Goal: Information Seeking & Learning: Learn about a topic

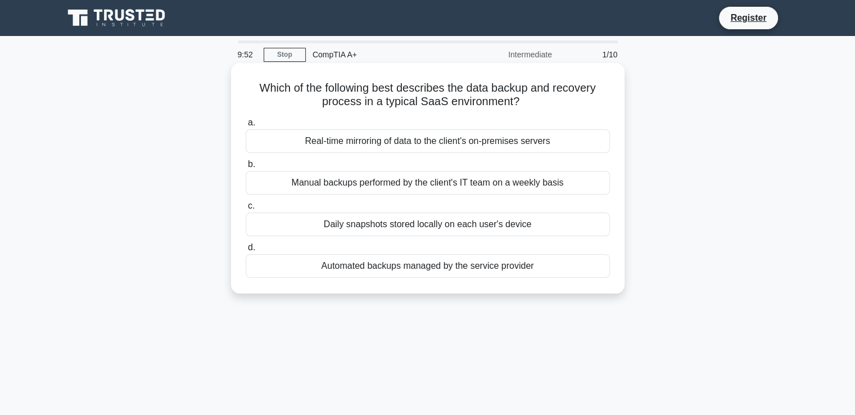
drag, startPoint x: 491, startPoint y: 95, endPoint x: 246, endPoint y: 82, distance: 245.5
click at [246, 82] on h5 "Which of the following best describes the data backup and recovery process in a…" at bounding box center [428, 95] width 367 height 28
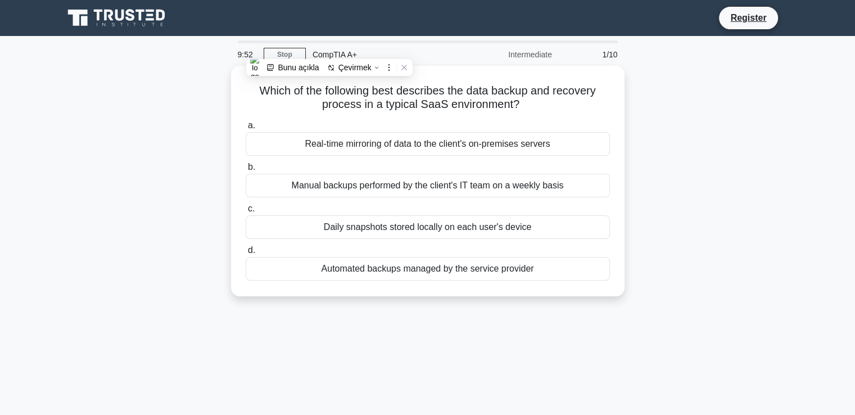
click at [239, 65] on div at bounding box center [239, 65] width 0 height 0
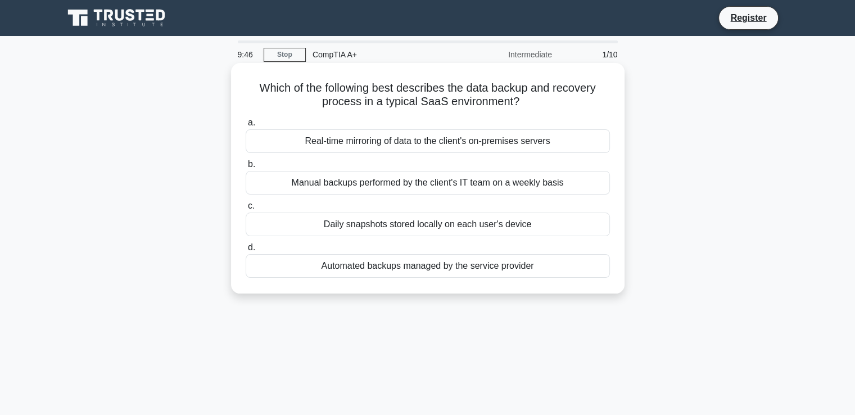
click at [425, 95] on h5 "Which of the following best describes the data backup and recovery process in a…" at bounding box center [428, 95] width 367 height 28
click at [398, 142] on div "Real-time mirroring of data to the client's on-premises servers" at bounding box center [428, 141] width 364 height 24
click at [246, 127] on input "a. Real-time mirroring of data to the client's on-premises servers" at bounding box center [246, 122] width 0 height 7
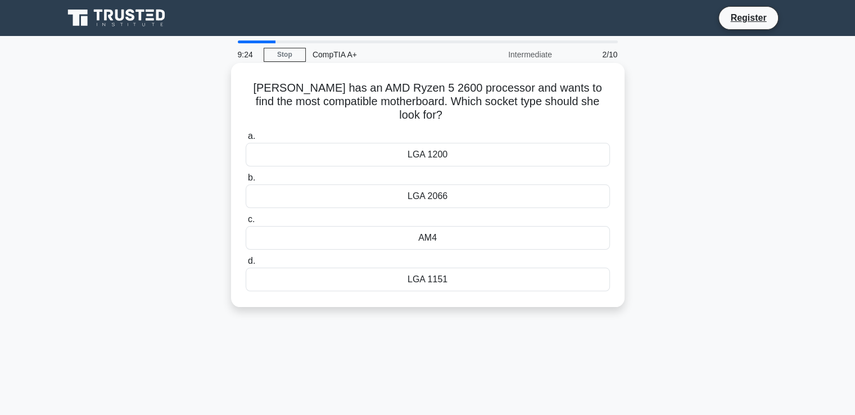
click at [436, 230] on div "AM4" at bounding box center [428, 238] width 364 height 24
click at [246, 223] on input "c. AM4" at bounding box center [246, 219] width 0 height 7
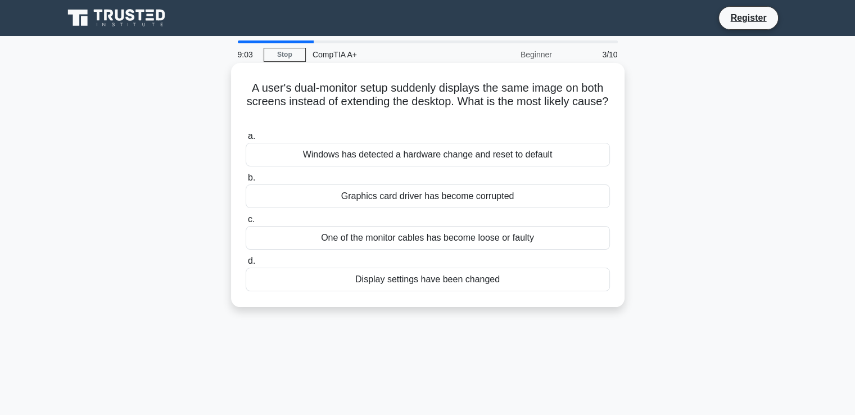
click at [425, 279] on div "Display settings have been changed" at bounding box center [428, 280] width 364 height 24
click at [246, 265] on input "d. Display settings have been changed" at bounding box center [246, 261] width 0 height 7
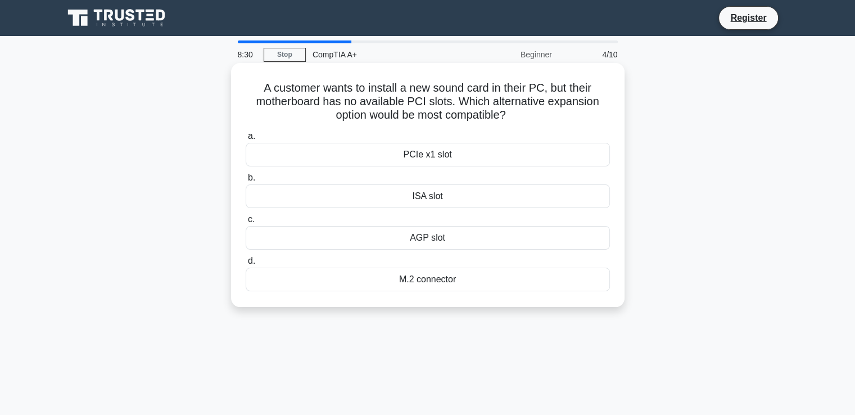
click at [462, 156] on div "PCIe x1 slot" at bounding box center [428, 155] width 364 height 24
click at [246, 140] on input "a. PCIe x1 slot" at bounding box center [246, 136] width 0 height 7
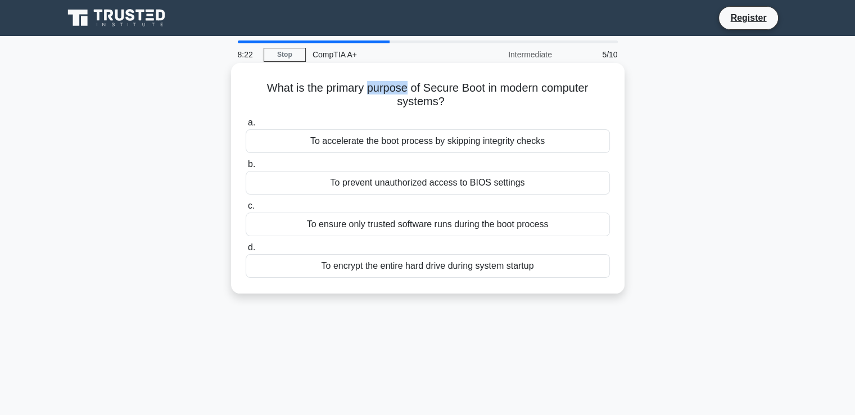
drag, startPoint x: 367, startPoint y: 88, endPoint x: 405, endPoint y: 92, distance: 38.4
click at [405, 92] on h5 "What is the primary purpose of Secure Boot in modern computer systems? .spinner…" at bounding box center [428, 95] width 367 height 28
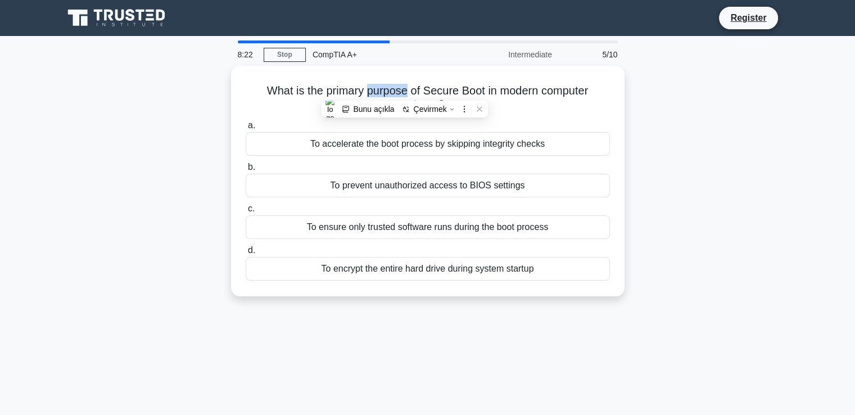
click at [398, 96] on div at bounding box center [398, 96] width 0 height 0
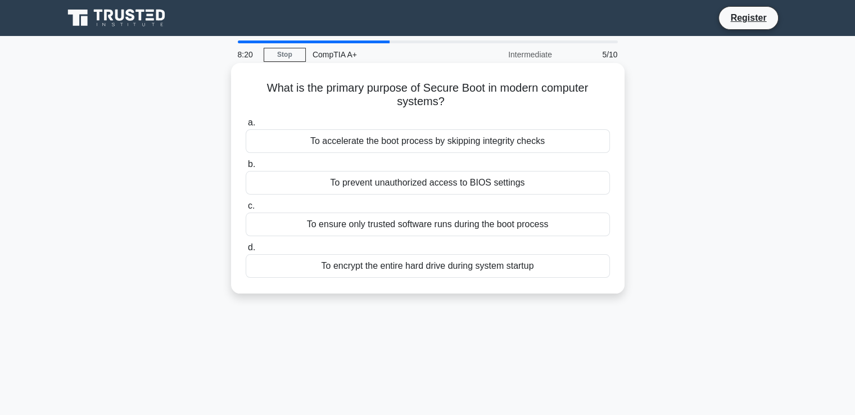
click at [510, 99] on h5 "What is the primary purpose of Secure Boot in modern computer systems? .spinner…" at bounding box center [428, 95] width 367 height 28
click at [472, 232] on div "To ensure only trusted software runs during the boot process" at bounding box center [428, 225] width 364 height 24
click at [246, 210] on input "c. To ensure only trusted software runs during the boot process" at bounding box center [246, 205] width 0 height 7
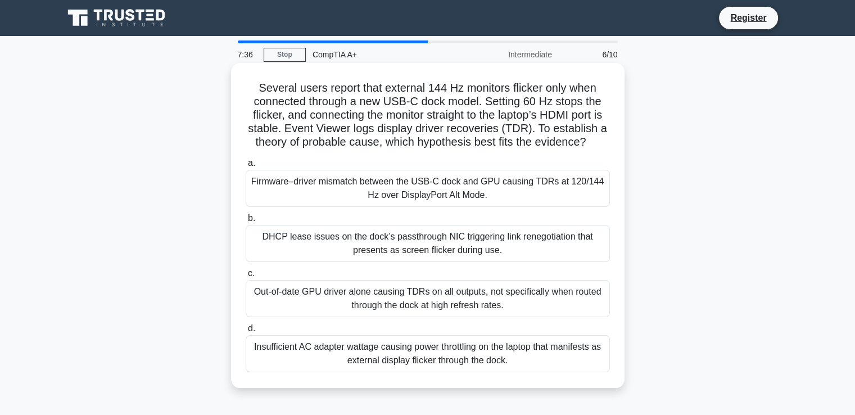
drag, startPoint x: 603, startPoint y: 149, endPoint x: 241, endPoint y: 86, distance: 367.6
click at [241, 86] on div "Several users report that external 144 Hz monitors flicker only when connected …" at bounding box center [428, 225] width 385 height 316
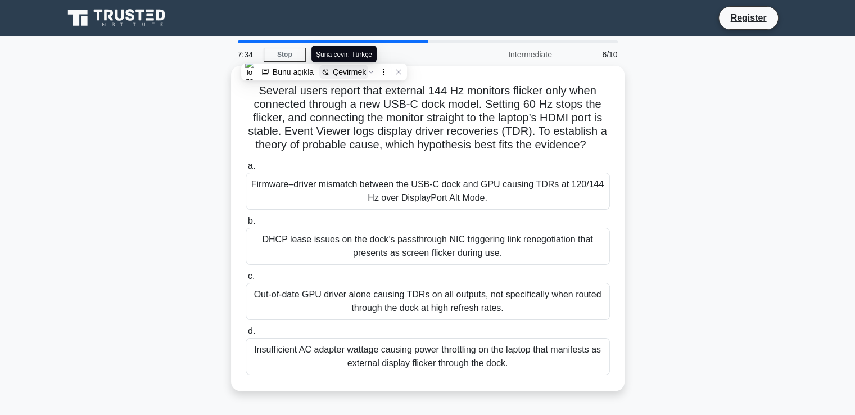
click at [346, 73] on div "Çevirmek" at bounding box center [349, 71] width 33 height 9
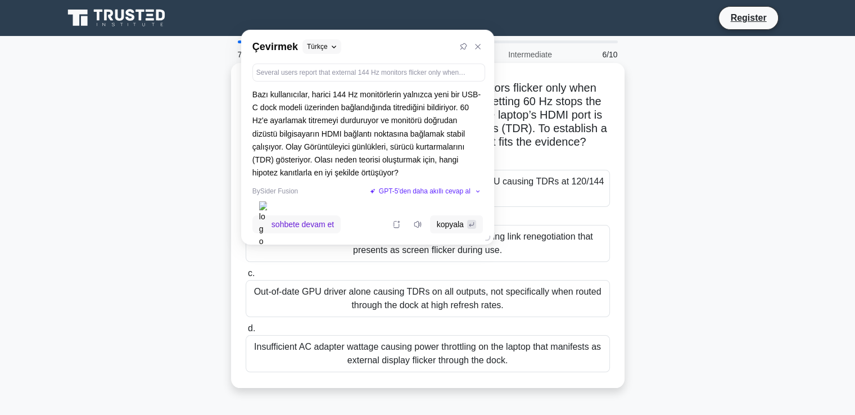
click at [553, 127] on h5 "Several users report that external 144 Hz monitors flicker only when connected …" at bounding box center [428, 115] width 367 height 69
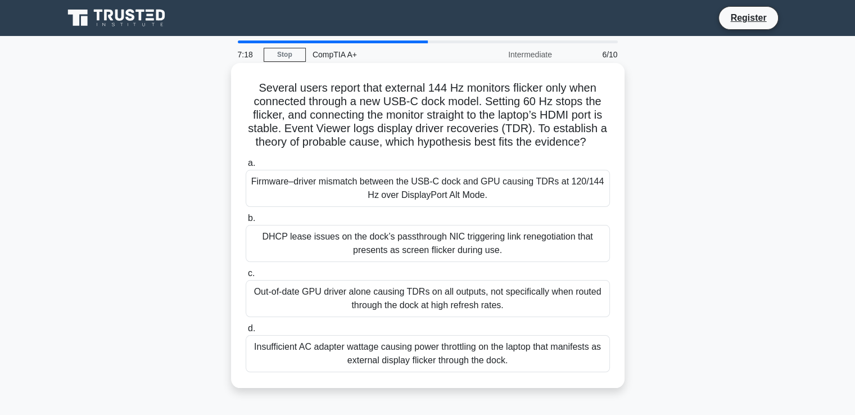
drag, startPoint x: 655, startPoint y: 380, endPoint x: 242, endPoint y: 159, distance: 468.2
click at [242, 159] on div "Several users report that external 144 Hz monitors flicker only when connected …" at bounding box center [428, 235] width 742 height 339
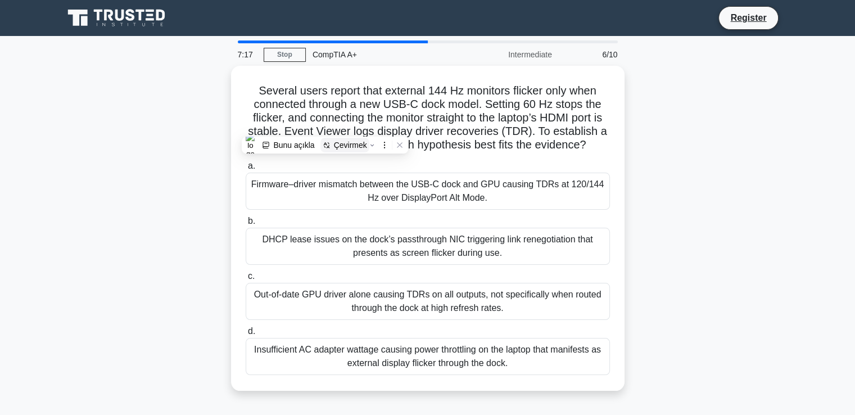
click at [328, 143] on icon at bounding box center [328, 144] width 2 height 2
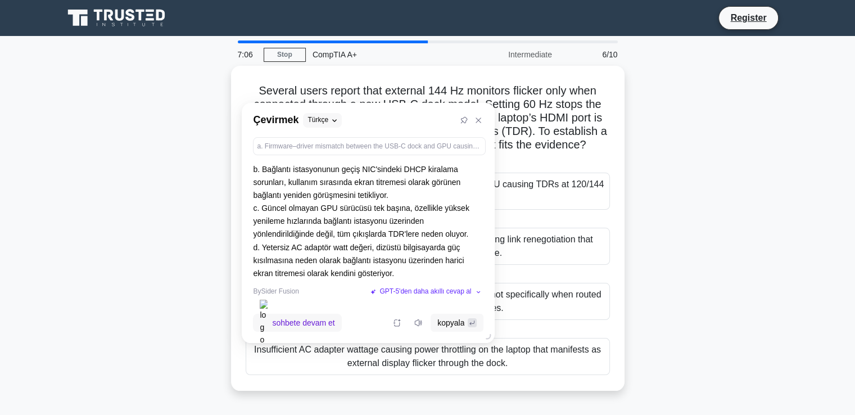
scroll to position [39, 0]
click at [709, 257] on div "Several users report that external 144 Hz monitors flicker only when connected …" at bounding box center [428, 235] width 742 height 339
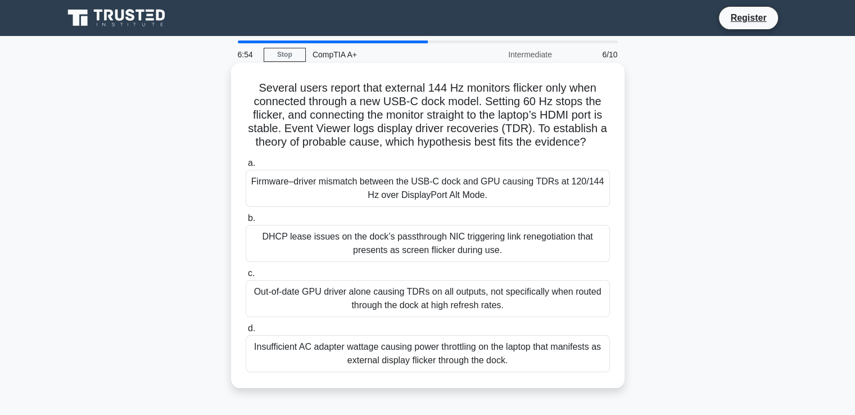
click at [567, 297] on div "Out-of-date GPU driver alone causing TDRs on all outputs, not specifically when…" at bounding box center [428, 298] width 364 height 37
click at [246, 277] on input "c. Out-of-date GPU driver alone causing TDRs on all outputs, not specifically w…" at bounding box center [246, 273] width 0 height 7
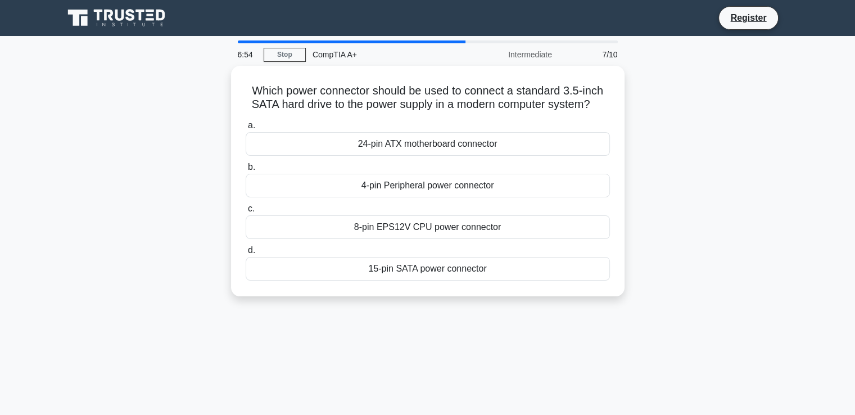
click at [700, 230] on div "Which power connector should be used to connect a standard 3.5-inch SATA hard d…" at bounding box center [428, 188] width 742 height 244
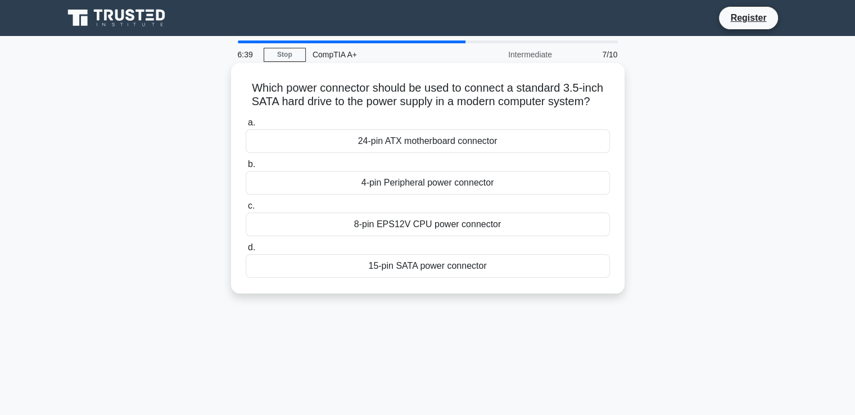
click at [422, 274] on div "15-pin SATA power connector" at bounding box center [428, 266] width 364 height 24
click at [246, 251] on input "d. 15-pin SATA power connector" at bounding box center [246, 247] width 0 height 7
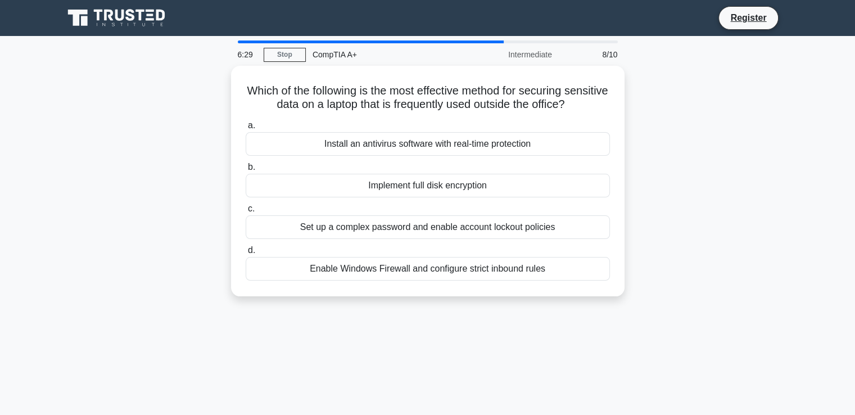
drag, startPoint x: 594, startPoint y: 107, endPoint x: 221, endPoint y: 93, distance: 373.1
click at [221, 93] on div "Which of the following is the most effective method for securing sensitive data…" at bounding box center [428, 188] width 742 height 244
click at [309, 78] on button "Çevirmek" at bounding box center [324, 79] width 49 height 15
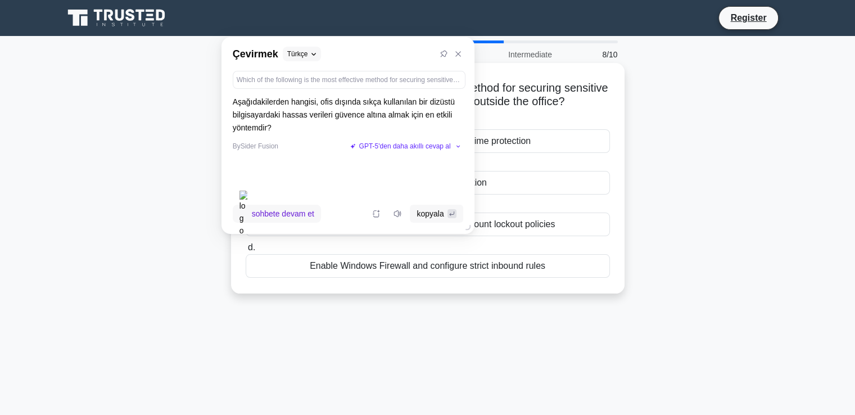
click at [520, 98] on h5 "Which of the following is the most effective method for securing sensitive data…" at bounding box center [428, 95] width 367 height 28
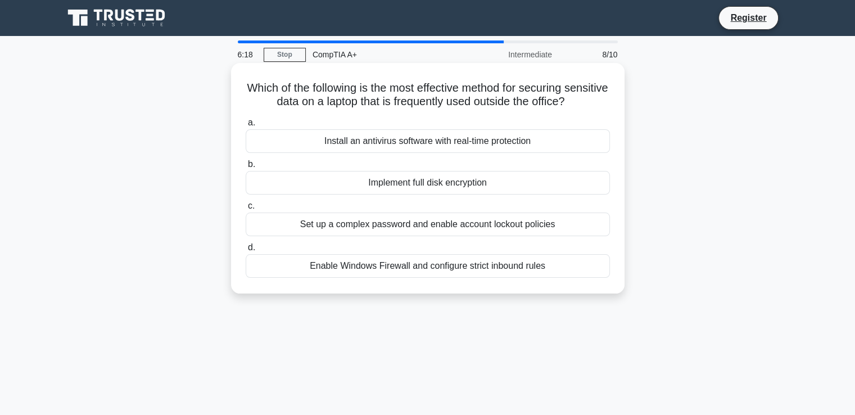
drag, startPoint x: 639, startPoint y: 290, endPoint x: 242, endPoint y: 121, distance: 431.1
click at [242, 121] on div "Which of the following is the most effective method for securing sensitive data…" at bounding box center [428, 188] width 742 height 244
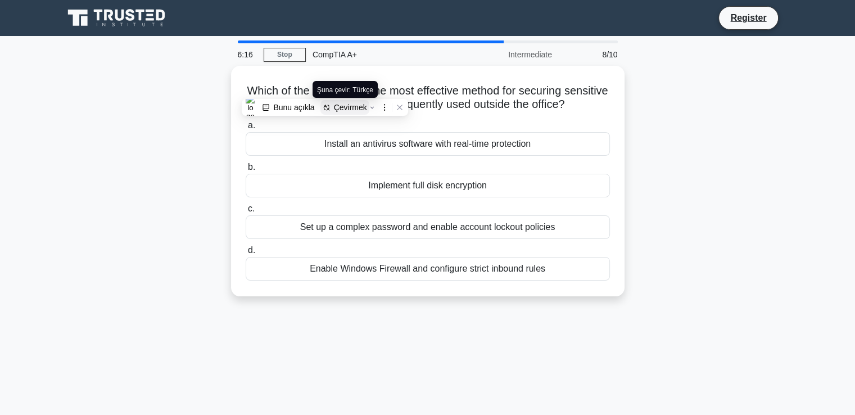
click at [341, 107] on div "Çevirmek" at bounding box center [350, 107] width 33 height 9
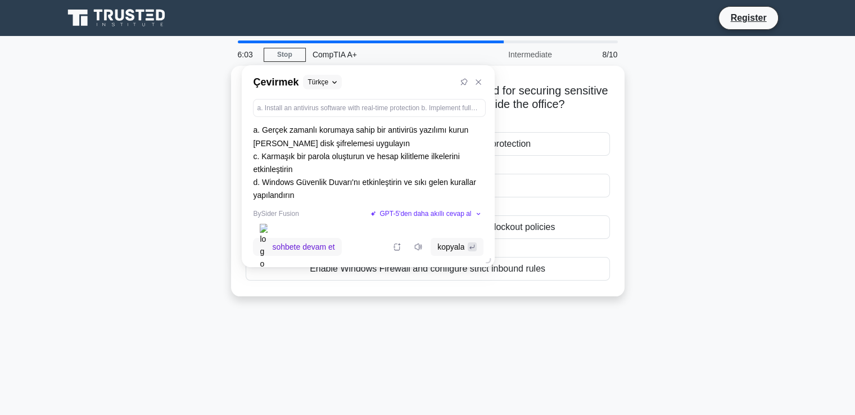
click at [689, 187] on div "Which of the following is the most effective method for securing sensitive data…" at bounding box center [428, 188] width 742 height 244
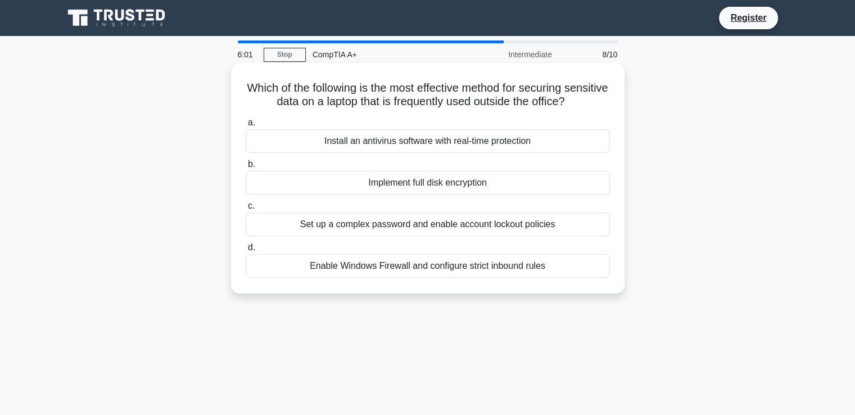
click at [486, 148] on div "Install an antivirus software with real-time protection" at bounding box center [428, 141] width 364 height 24
click at [246, 127] on input "a. Install an antivirus software with real-time protection" at bounding box center [246, 122] width 0 height 7
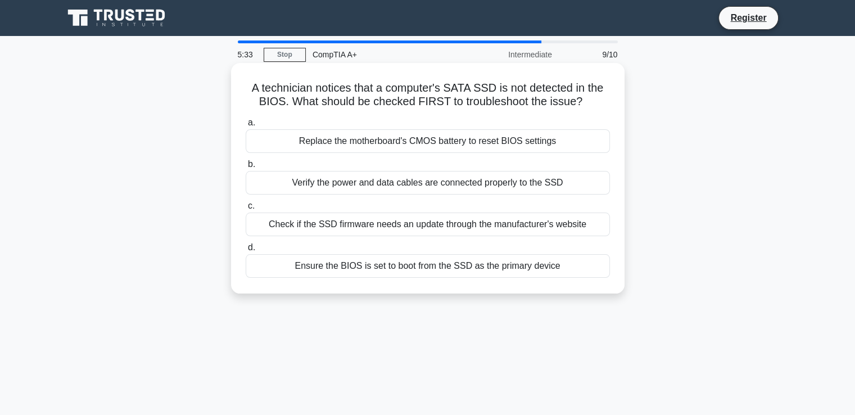
click at [473, 185] on div "Verify the power and data cables are connected properly to the SSD" at bounding box center [428, 183] width 364 height 24
click at [246, 168] on input "b. Verify the power and data cables are connected properly to the SSD" at bounding box center [246, 164] width 0 height 7
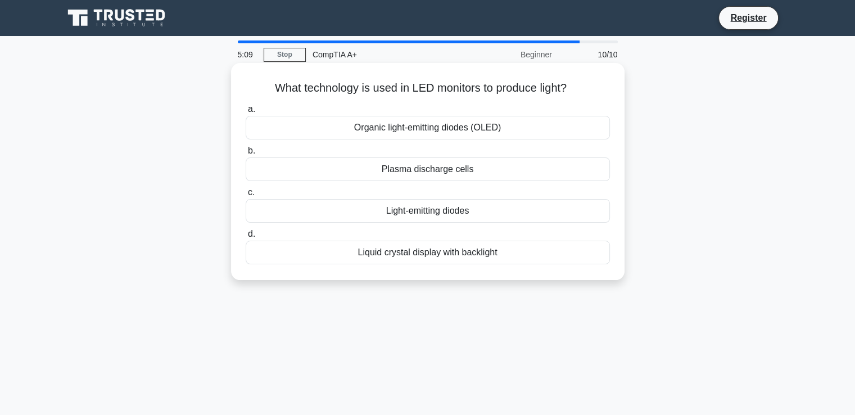
drag, startPoint x: 381, startPoint y: 90, endPoint x: 556, endPoint y: 265, distance: 246.9
click at [556, 265] on div "What technology is used in LED monitors to produce light? .spinner_0XTQ{transfo…" at bounding box center [428, 171] width 385 height 208
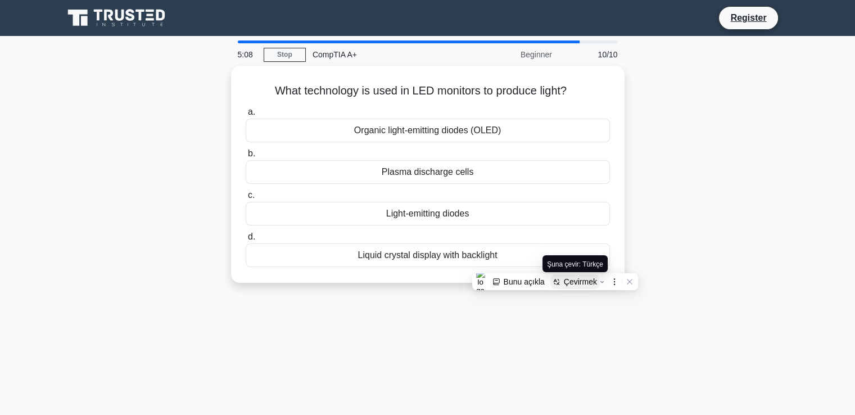
click at [578, 278] on div "Çevirmek" at bounding box center [580, 281] width 33 height 9
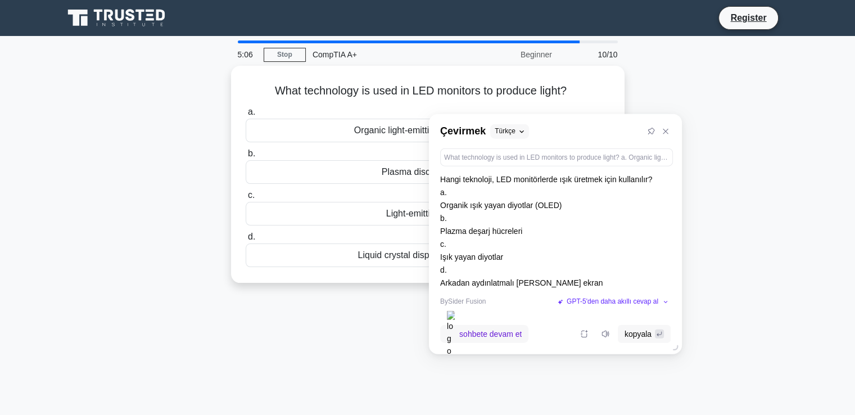
click at [527, 220] on p "Hangi teknoloji, LED monitörlerde ışık üretmek için kullanılır? a. Organik ışık…" at bounding box center [555, 231] width 231 height 117
click at [720, 230] on div "What technology is used in LED monitors to produce light? .spinner_0XTQ{transfo…" at bounding box center [428, 181] width 742 height 231
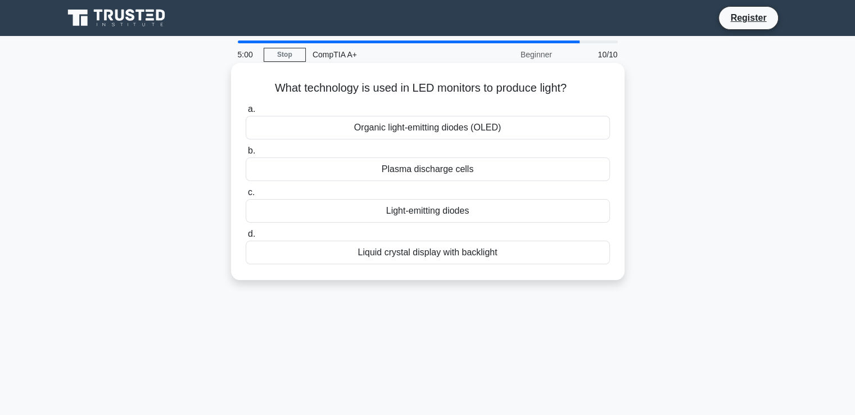
click at [491, 129] on div "Organic light-emitting diodes (OLED)" at bounding box center [428, 128] width 364 height 24
click at [246, 113] on input "a. Organic light-emitting diodes (OLED)" at bounding box center [246, 109] width 0 height 7
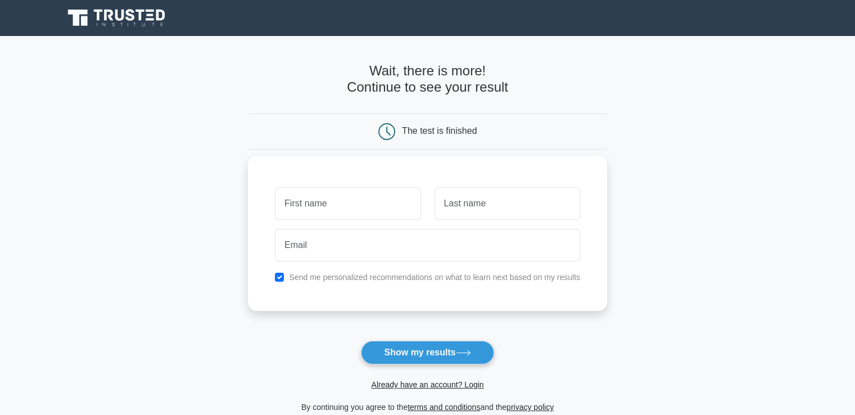
click at [378, 204] on input "text" at bounding box center [348, 203] width 146 height 33
type input "[PERSON_NAME]"
click at [473, 211] on input "text" at bounding box center [508, 203] width 146 height 33
type input "Yıldız"
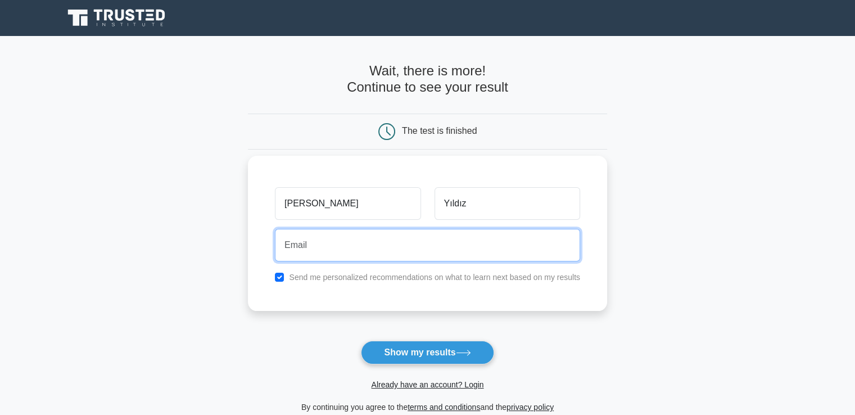
click at [441, 250] on input "email" at bounding box center [427, 245] width 305 height 33
type input "mehmetumutyldz10@gmail.com"
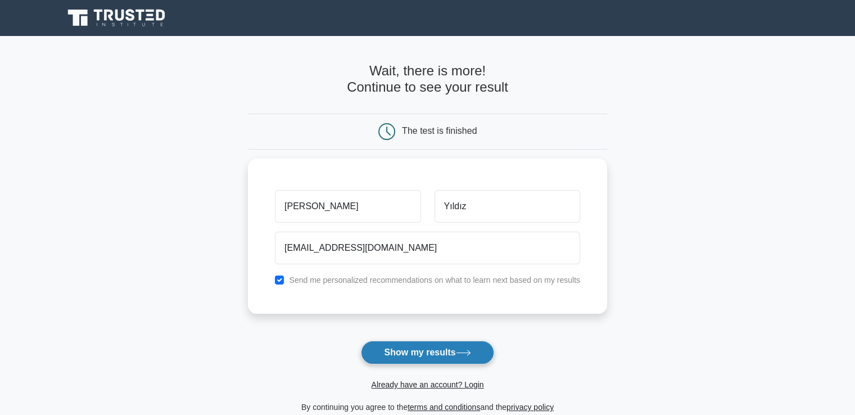
click at [454, 351] on button "Show my results" at bounding box center [427, 353] width 133 height 24
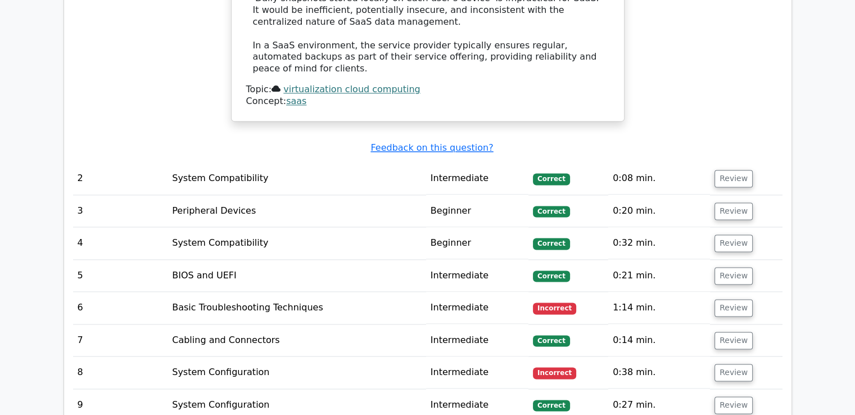
scroll to position [1518, 0]
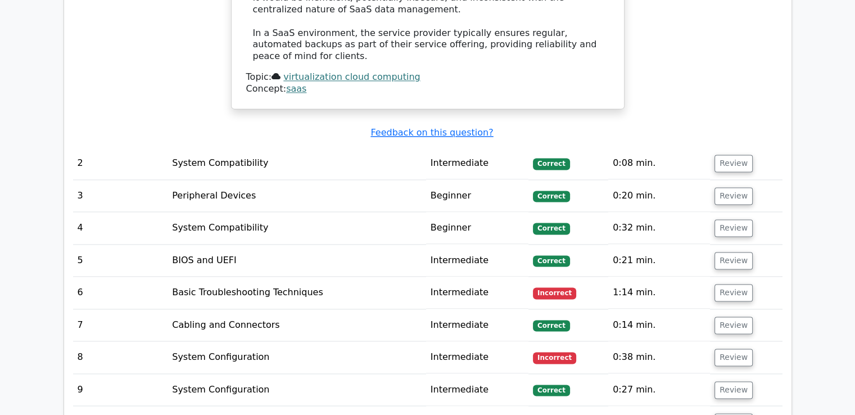
click at [484, 277] on td "Intermediate" at bounding box center [477, 293] width 102 height 32
click at [731, 155] on button "Review" at bounding box center [734, 163] width 38 height 17
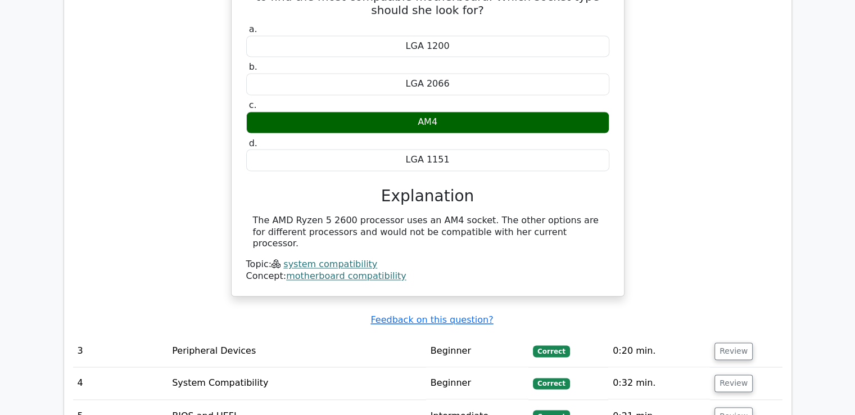
scroll to position [1743, 0]
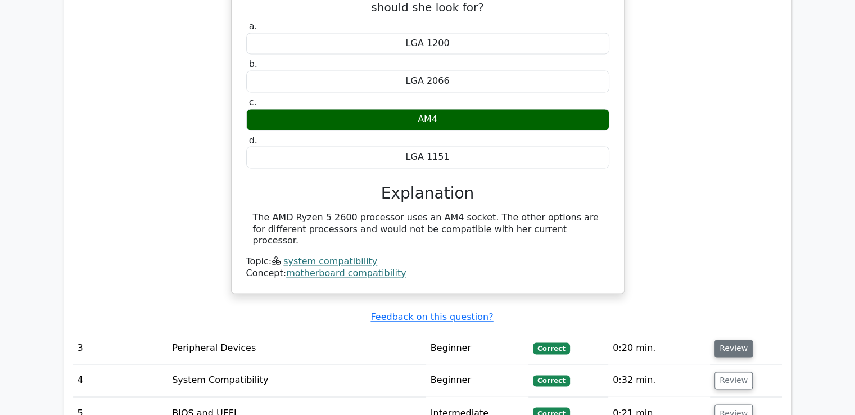
click at [735, 340] on button "Review" at bounding box center [734, 348] width 38 height 17
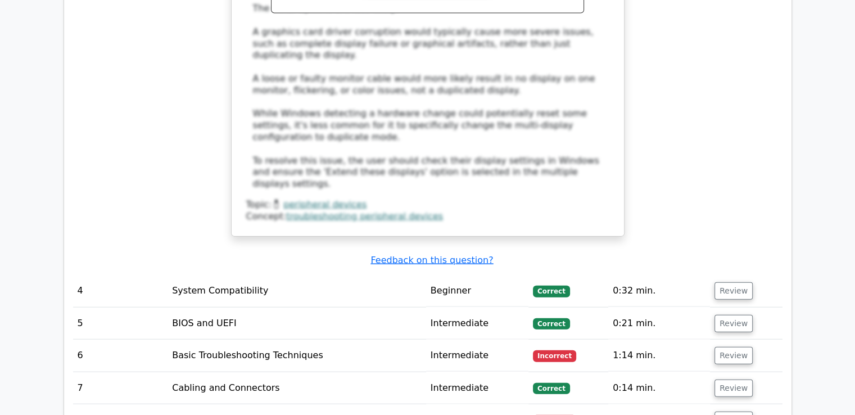
scroll to position [2474, 0]
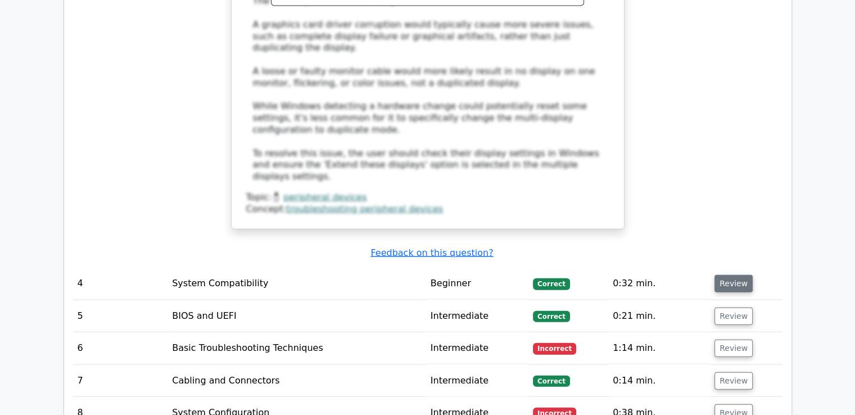
click at [728, 275] on button "Review" at bounding box center [734, 283] width 38 height 17
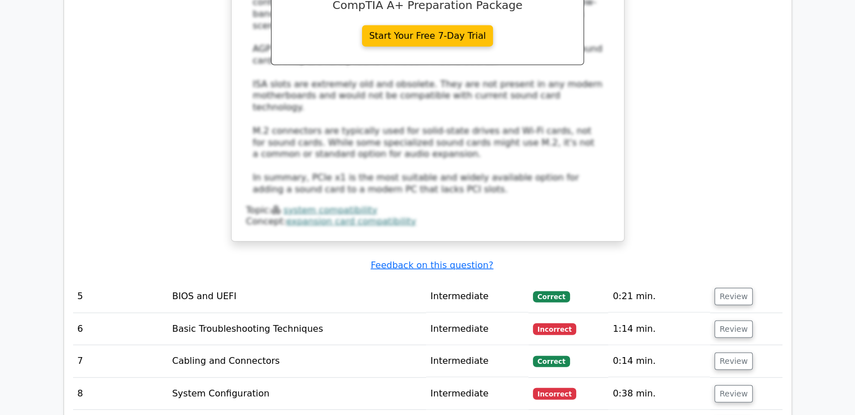
scroll to position [3093, 0]
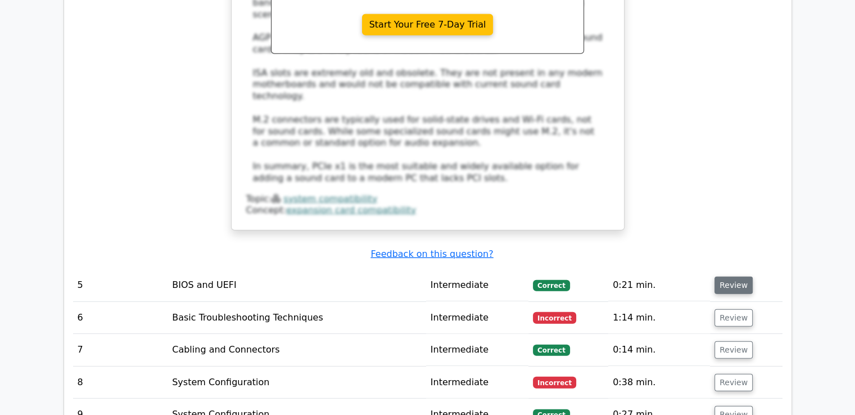
click at [731, 277] on button "Review" at bounding box center [734, 285] width 38 height 17
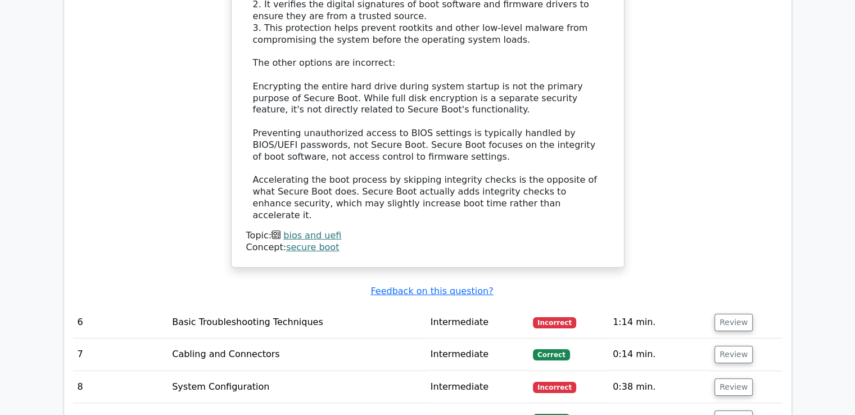
scroll to position [3711, 0]
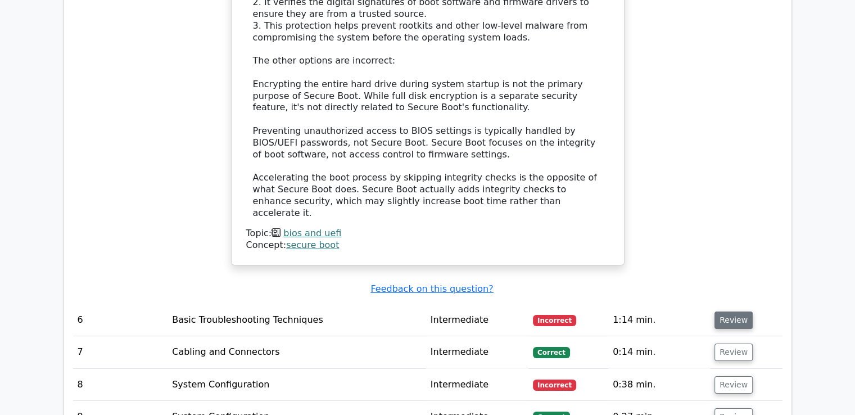
click at [731, 312] on button "Review" at bounding box center [734, 320] width 38 height 17
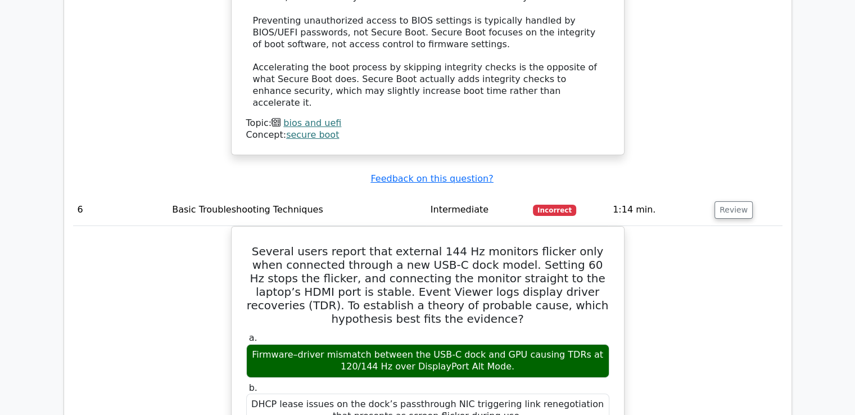
scroll to position [3824, 0]
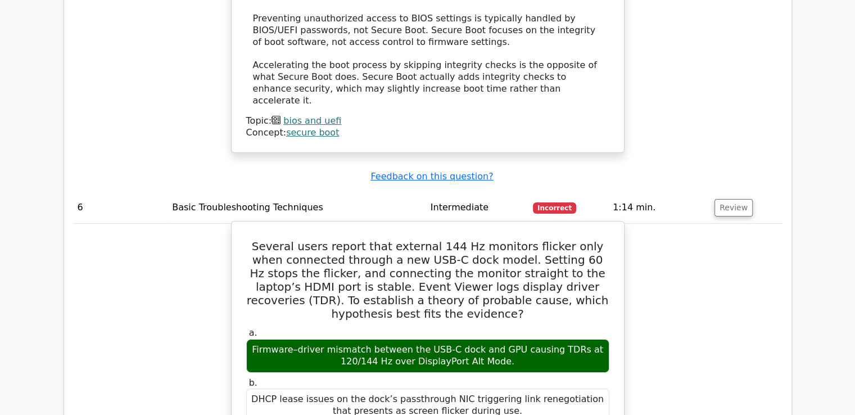
drag, startPoint x: 504, startPoint y: 196, endPoint x: 251, endPoint y: 184, distance: 253.3
click at [251, 339] on div "Firmware–driver mismatch between the USB-C dock and GPU causing TDRs at 120/144…" at bounding box center [427, 356] width 363 height 34
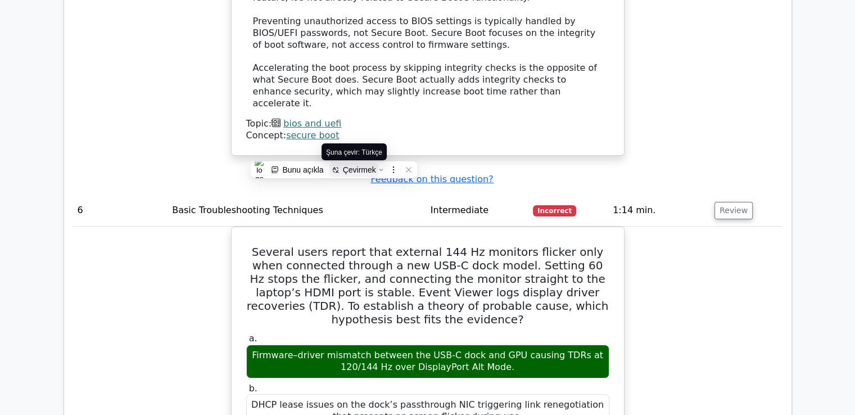
click at [337, 172] on icon at bounding box center [336, 171] width 3 height 3
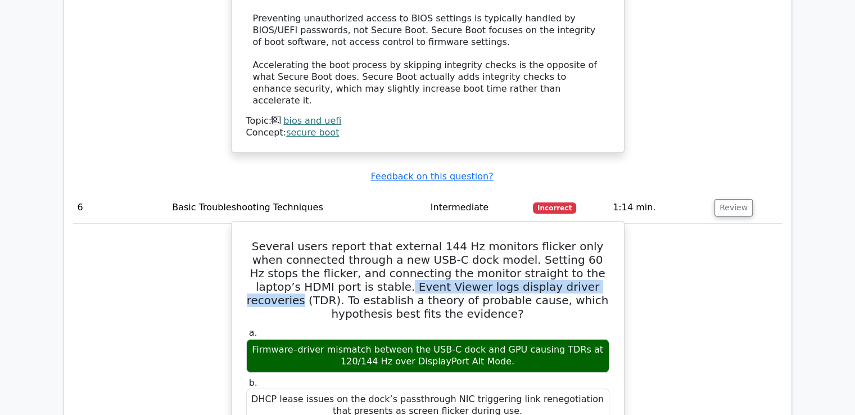
drag, startPoint x: 290, startPoint y: 133, endPoint x: 508, endPoint y: 136, distance: 218.2
click at [508, 240] on h5 "Several users report that external 144 Hz monitors flicker only when connected …" at bounding box center [428, 280] width 366 height 81
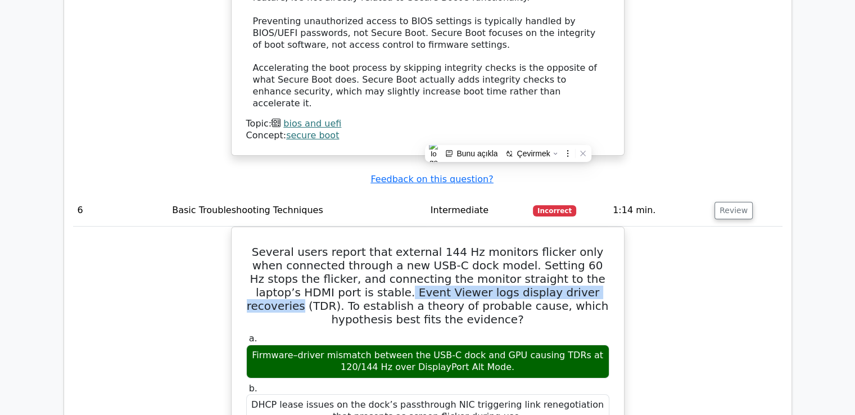
click at [501, 139] on div at bounding box center [501, 139] width 0 height 0
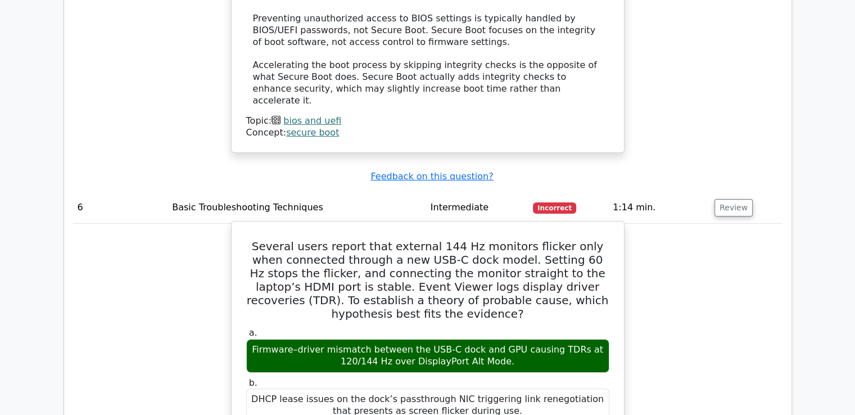
click at [556, 240] on h5 "Several users report that external 144 Hz monitors flicker only when connected …" at bounding box center [428, 280] width 366 height 81
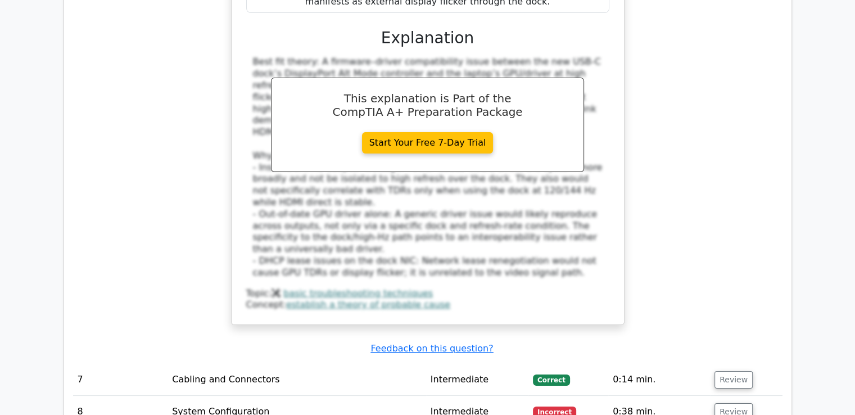
scroll to position [4386, 0]
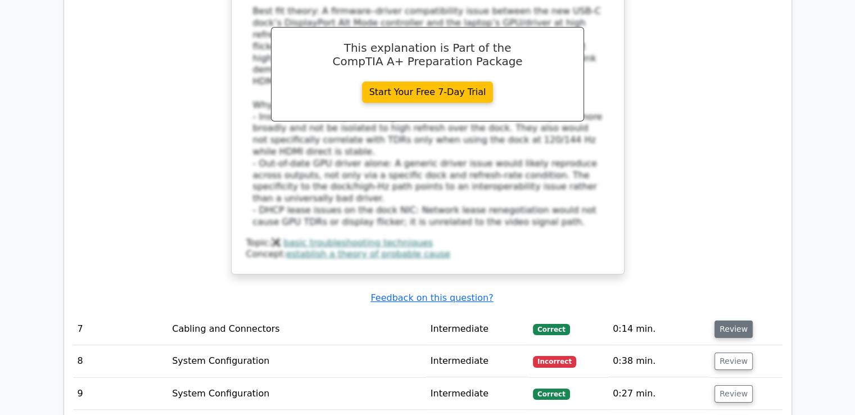
click at [727, 321] on button "Review" at bounding box center [734, 329] width 38 height 17
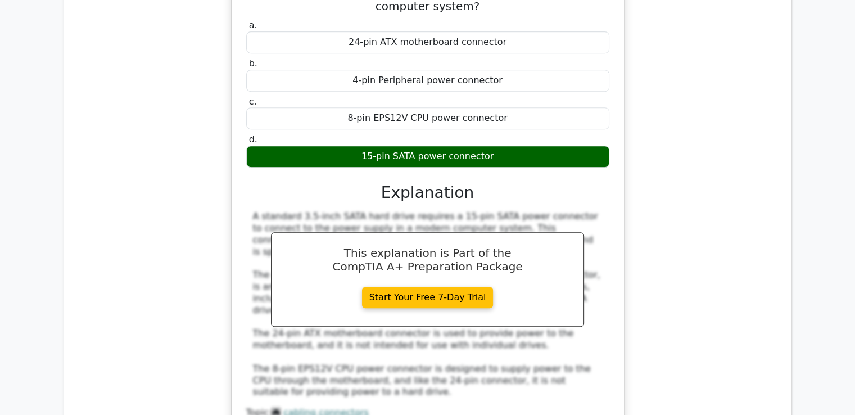
scroll to position [4780, 0]
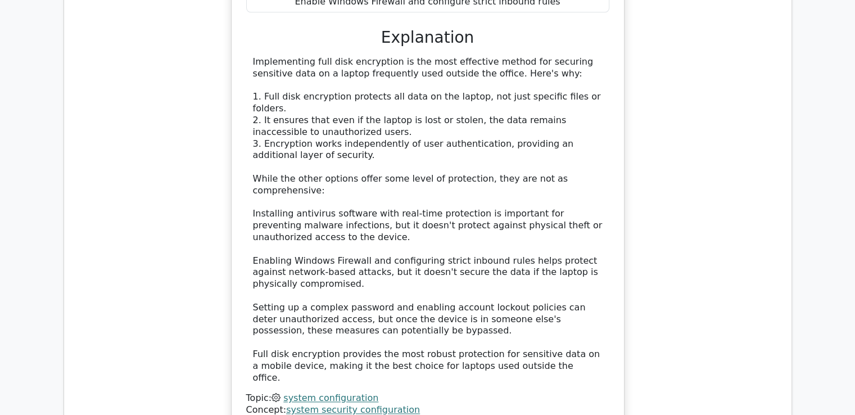
scroll to position [5511, 0]
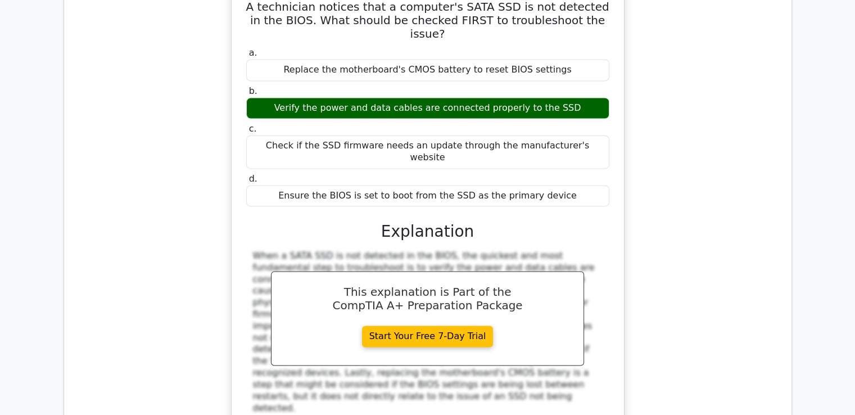
scroll to position [6017, 0]
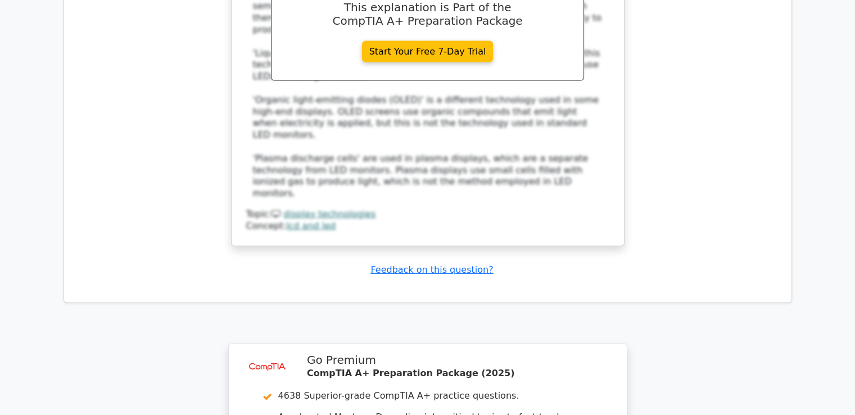
scroll to position [6847, 0]
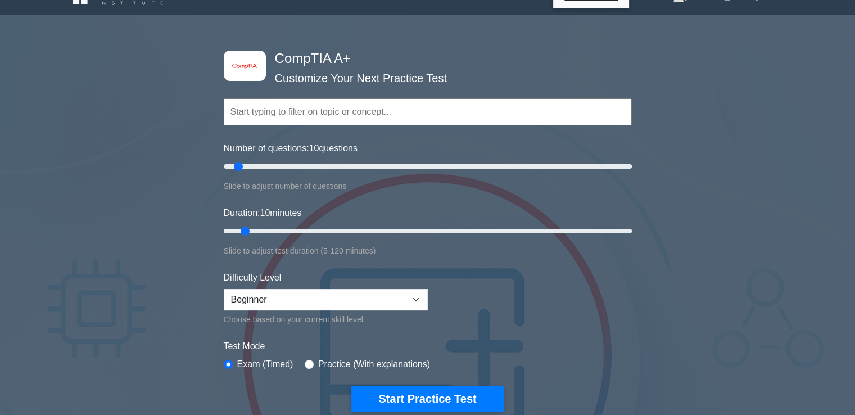
scroll to position [56, 0]
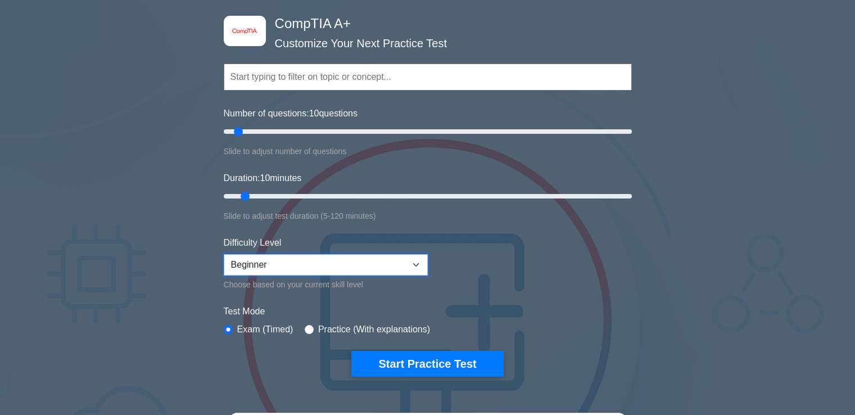
click at [342, 259] on select "Beginner Intermediate Expert" at bounding box center [326, 264] width 204 height 21
click at [342, 260] on select "Beginner Intermediate Expert" at bounding box center [326, 264] width 204 height 21
click at [301, 263] on select "Beginner Intermediate Expert" at bounding box center [326, 264] width 204 height 21
click at [292, 266] on select "Beginner Intermediate Expert" at bounding box center [326, 264] width 204 height 21
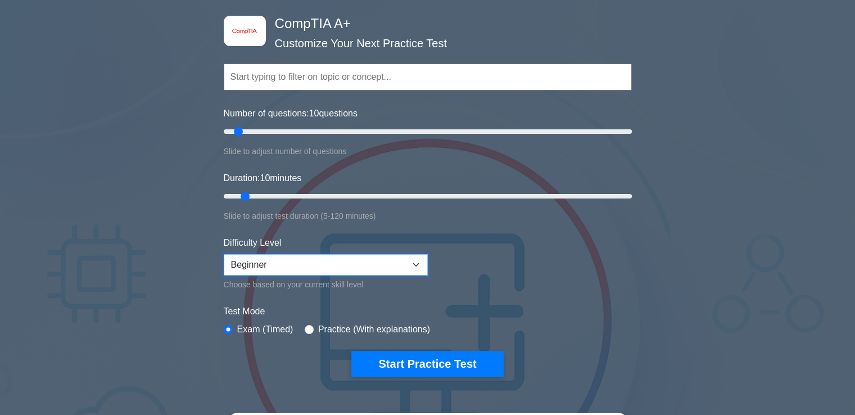
click at [386, 264] on select "Beginner Intermediate Expert" at bounding box center [326, 264] width 204 height 21
click at [405, 265] on select "Beginner Intermediate Expert" at bounding box center [326, 264] width 204 height 21
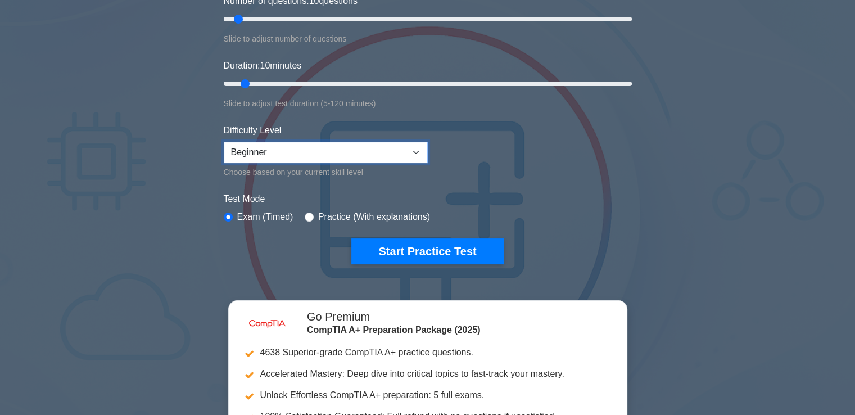
scroll to position [169, 0]
click at [392, 144] on select "Beginner Intermediate Expert" at bounding box center [326, 152] width 204 height 21
select select "intermediate"
click at [224, 142] on select "Beginner Intermediate Expert" at bounding box center [326, 152] width 204 height 21
click at [315, 214] on div "Practice (With explanations)" at bounding box center [367, 216] width 125 height 13
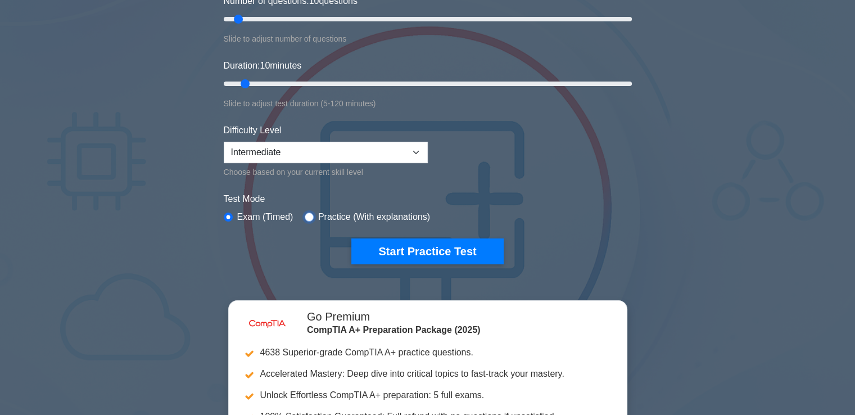
click at [306, 218] on input "radio" at bounding box center [309, 217] width 9 height 9
radio input "true"
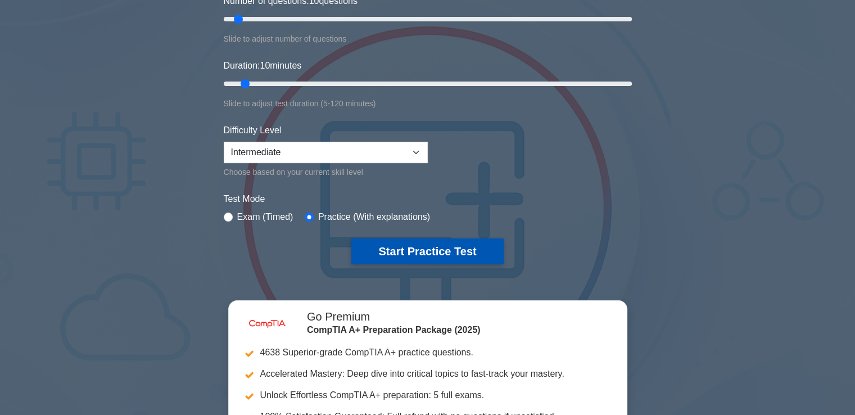
click at [390, 241] on button "Start Practice Test" at bounding box center [427, 251] width 152 height 26
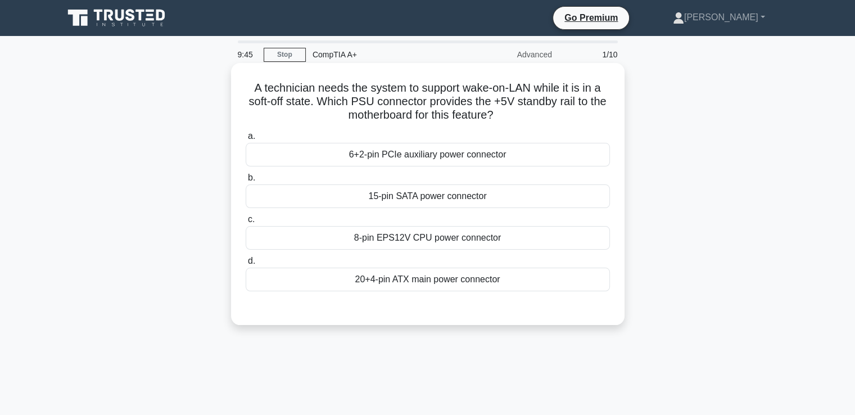
drag, startPoint x: 520, startPoint y: 115, endPoint x: 231, endPoint y: 82, distance: 290.4
click at [231, 82] on div "A technician needs the system to support wake-on-LAN while it is in a soft-off …" at bounding box center [428, 194] width 394 height 262
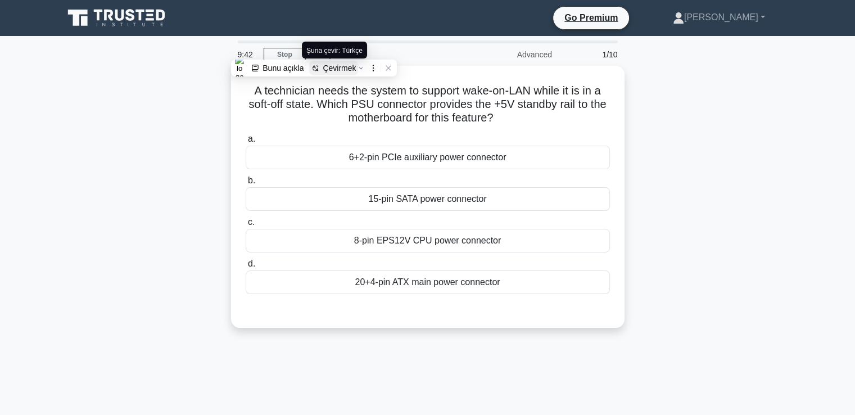
click at [324, 65] on div "Çevirmek" at bounding box center [339, 68] width 33 height 9
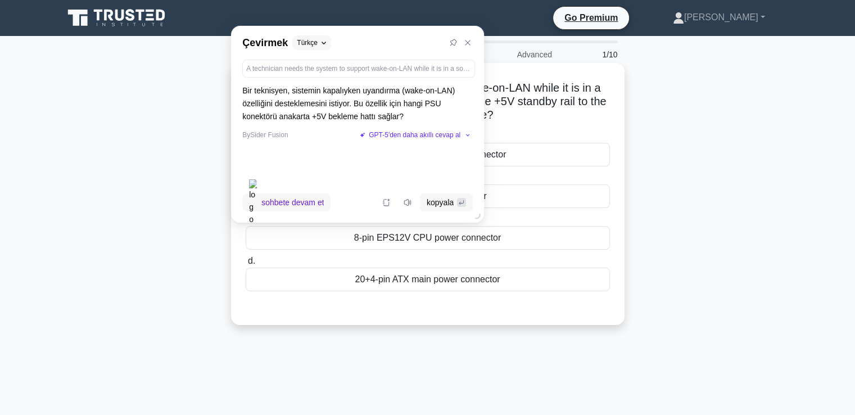
click at [507, 112] on icon ".spinner_0XTQ{transform-origin:center;animation:spinner_y6GP .75s linear infini…" at bounding box center [499, 115] width 13 height 13
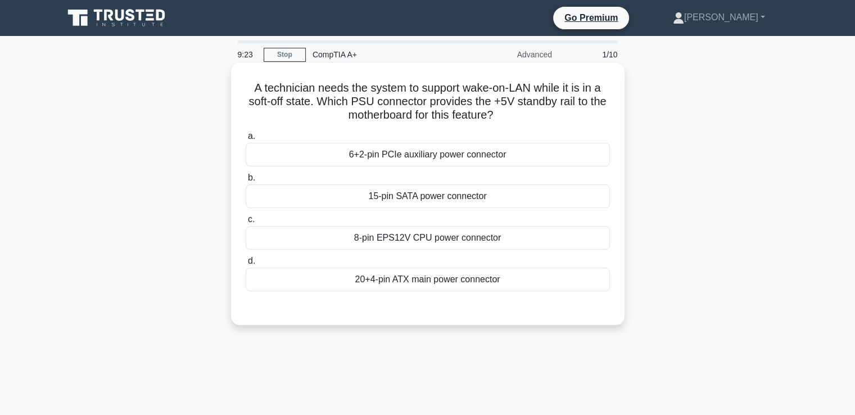
click at [455, 283] on div "20+4-pin ATX main power connector" at bounding box center [428, 280] width 364 height 24
click at [246, 265] on input "d. 20+4-pin ATX main power connector" at bounding box center [246, 261] width 0 height 7
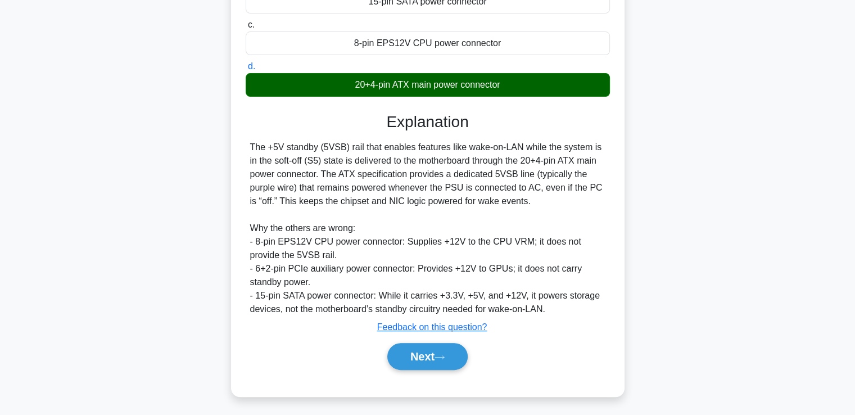
scroll to position [197, 0]
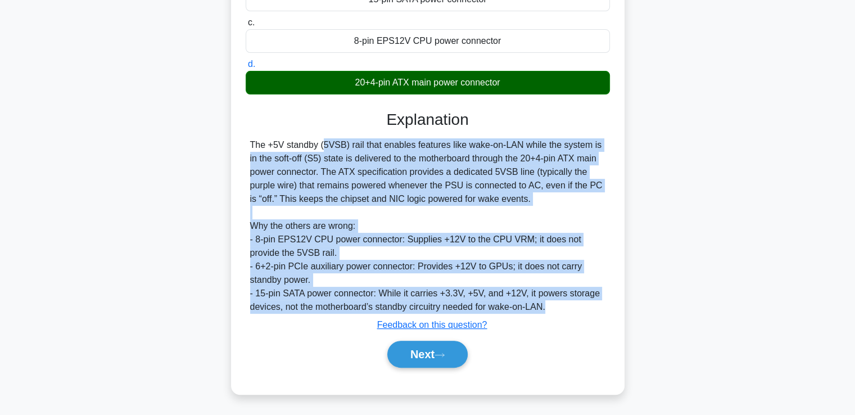
drag, startPoint x: 556, startPoint y: 308, endPoint x: 250, endPoint y: 145, distance: 346.6
click at [250, 145] on div "The +5V standby (5VSB) rail that enables features like wake-on-LAN while the sy…" at bounding box center [427, 225] width 355 height 175
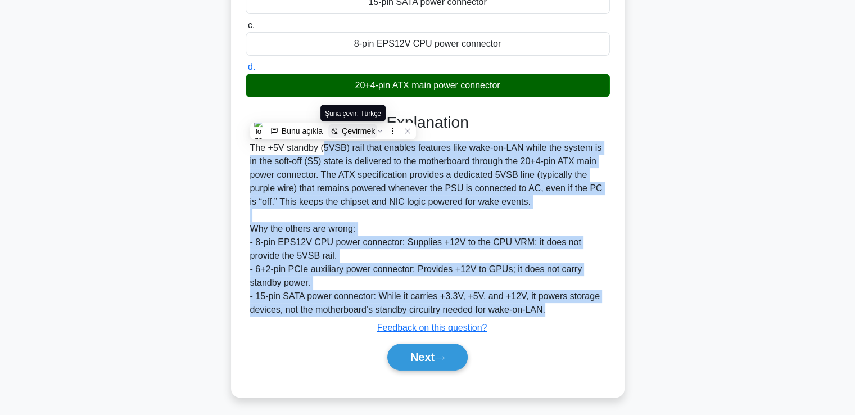
click at [346, 127] on div "Çevirmek" at bounding box center [358, 131] width 33 height 9
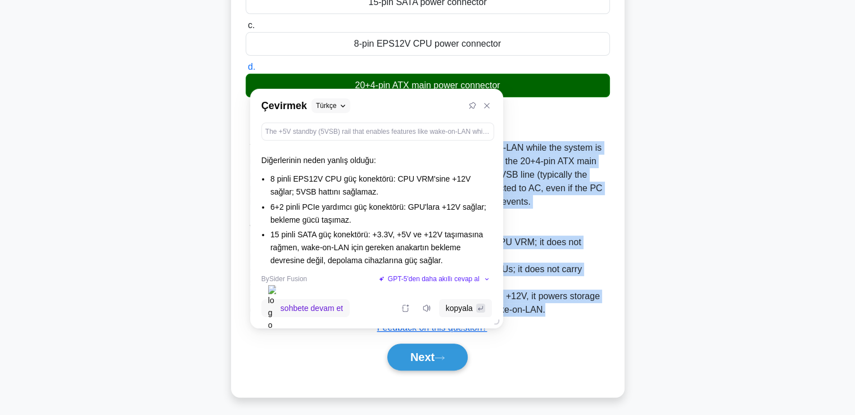
scroll to position [94, 0]
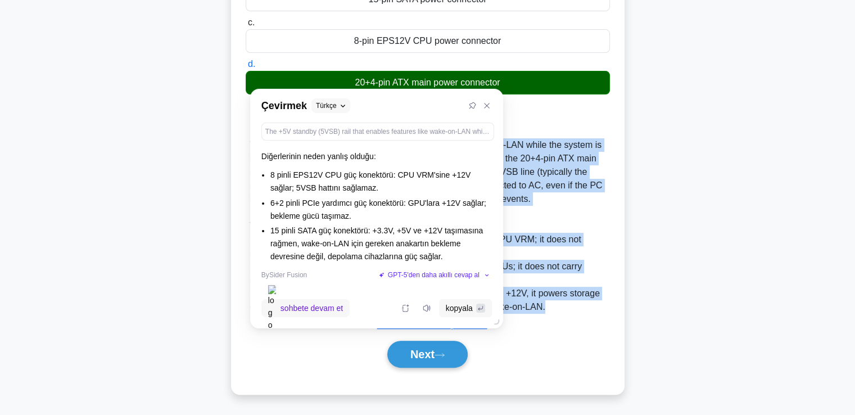
click at [614, 191] on div "A technician needs the system to support wake-on-LAN while it is in a soft-off …" at bounding box center [428, 130] width 385 height 519
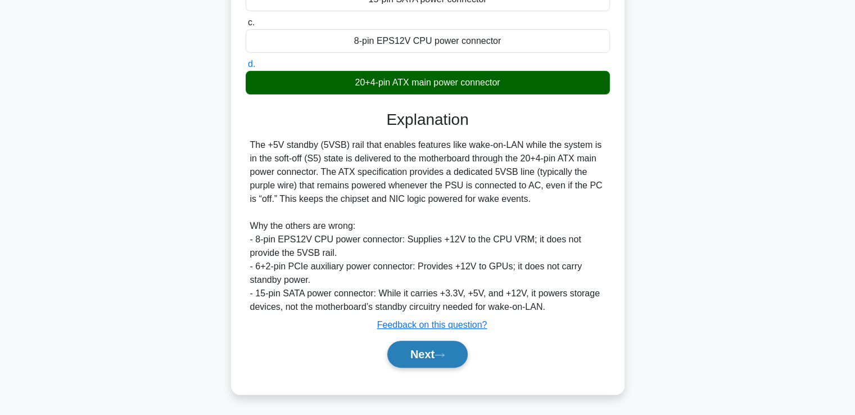
click at [443, 349] on button "Next" at bounding box center [427, 354] width 80 height 27
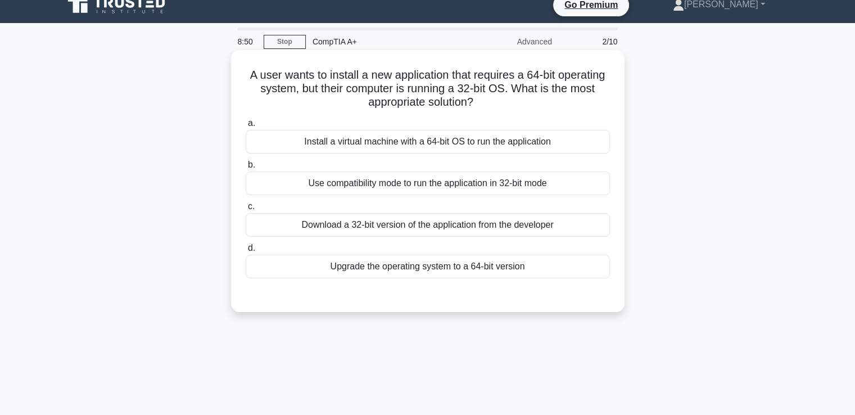
scroll to position [0, 0]
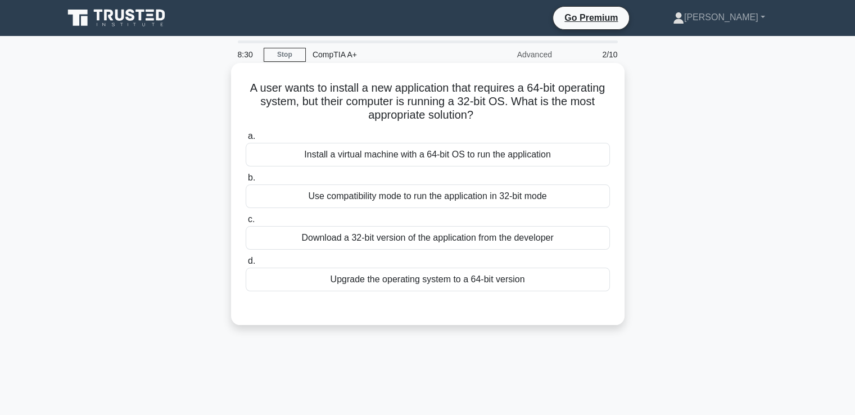
click at [522, 236] on div "Download a 32-bit version of the application from the developer" at bounding box center [428, 238] width 364 height 24
click at [246, 223] on input "c. Download a 32-bit version of the application from the developer" at bounding box center [246, 219] width 0 height 7
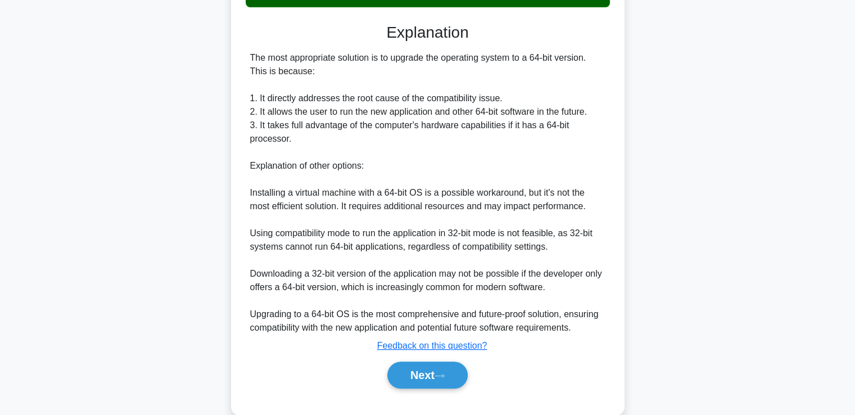
scroll to position [306, 0]
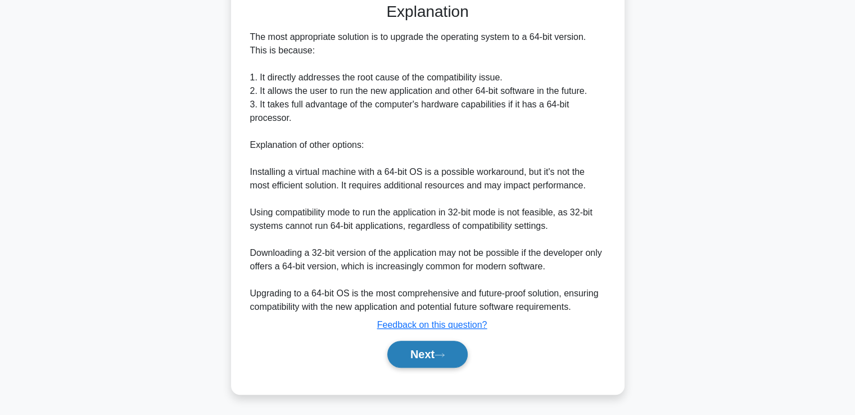
click at [441, 354] on icon at bounding box center [439, 354] width 9 height 3
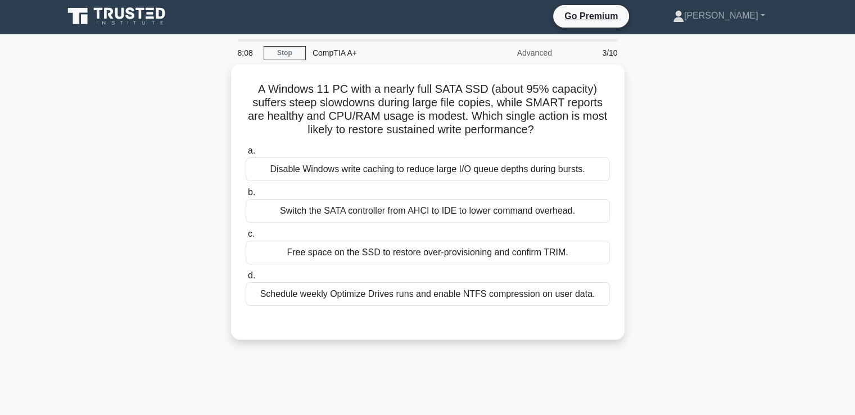
scroll to position [0, 0]
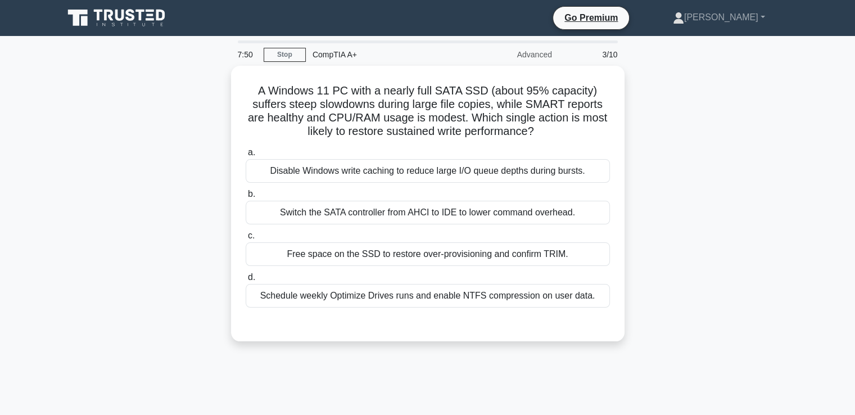
drag, startPoint x: 560, startPoint y: 131, endPoint x: 214, endPoint y: 78, distance: 350.4
click at [208, 77] on div "A Windows 11 PC with a nearly full SATA SSD (about 95% capacity) suffers steep …" at bounding box center [428, 210] width 742 height 289
click at [324, 64] on div "Çevirmek" at bounding box center [316, 62] width 33 height 9
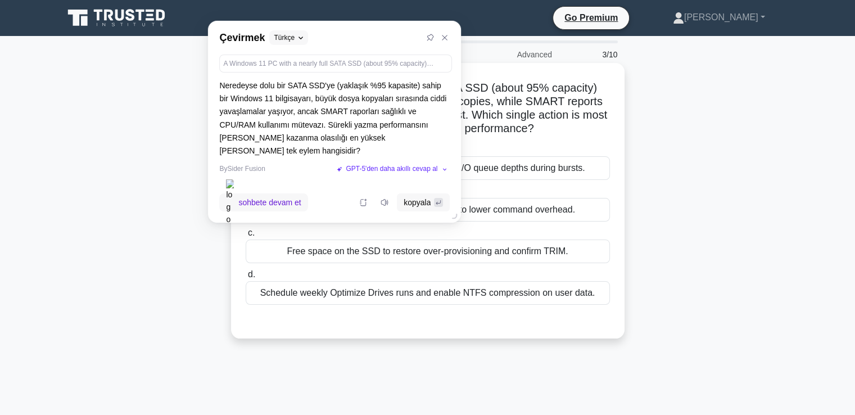
click at [562, 127] on h5 "A Windows 11 PC with a nearly full SATA SSD (about 95% capacity) suffers steep …" at bounding box center [428, 108] width 367 height 55
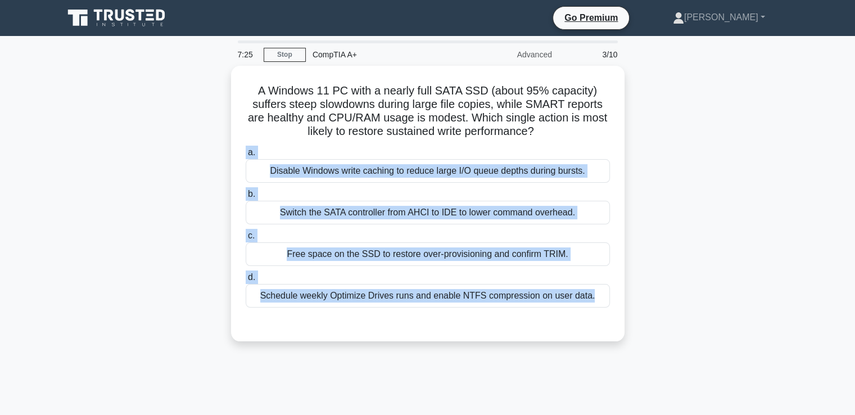
drag, startPoint x: 554, startPoint y: 286, endPoint x: 223, endPoint y: 151, distance: 358.2
click at [223, 151] on div "A Windows 11 PC with a nearly full SATA SSD (about 95% capacity) suffers steep …" at bounding box center [428, 210] width 742 height 289
click at [317, 137] on div "Çevirmek" at bounding box center [331, 137] width 33 height 9
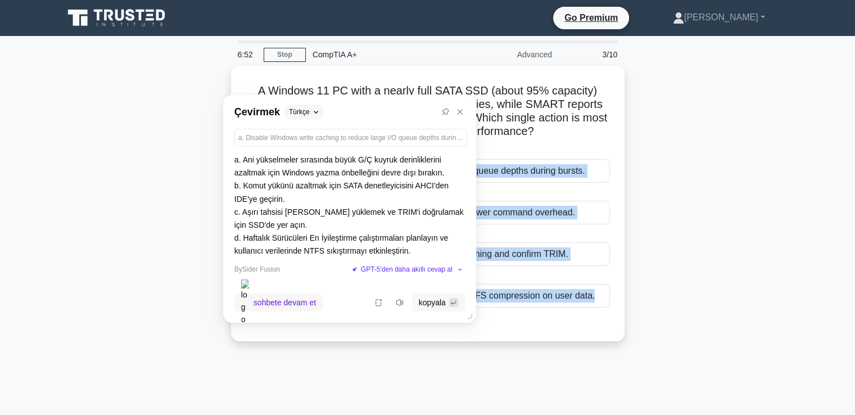
click at [707, 258] on div "A Windows 11 PC with a nearly full SATA SSD (about 95% capacity) suffers steep …" at bounding box center [428, 210] width 742 height 289
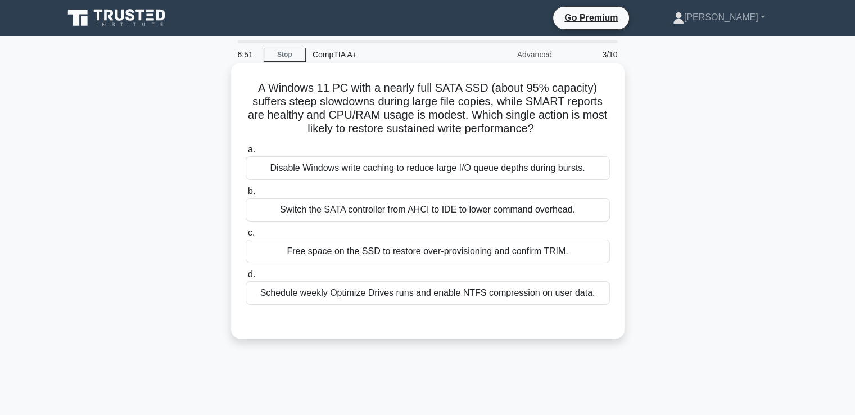
click at [558, 293] on div "Schedule weekly Optimize Drives runs and enable NTFS compression on user data." at bounding box center [428, 293] width 364 height 24
click at [246, 278] on input "d. Schedule weekly Optimize Drives runs and enable NTFS compression on user dat…" at bounding box center [246, 274] width 0 height 7
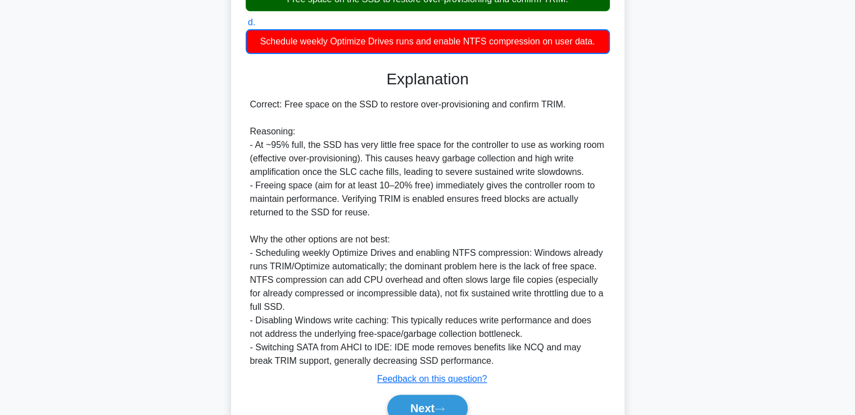
scroll to position [250, 0]
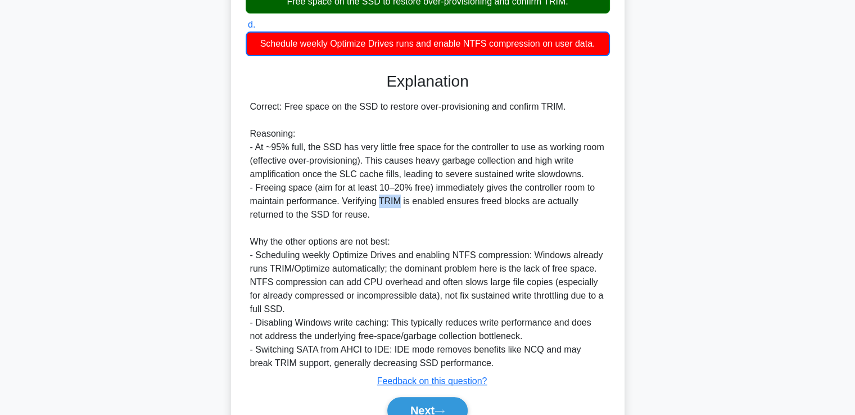
drag, startPoint x: 380, startPoint y: 201, endPoint x: 400, endPoint y: 201, distance: 20.2
click at [400, 201] on div "Correct: Free space on the SSD to restore over‑provisioning and confirm TRIM. R…" at bounding box center [427, 235] width 355 height 270
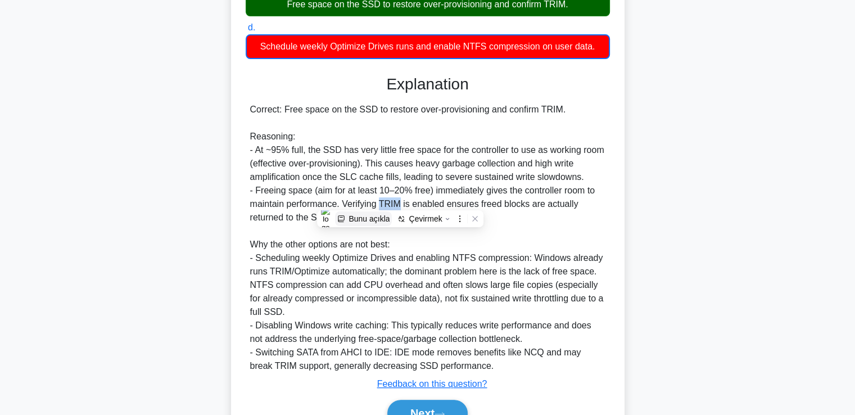
click at [368, 220] on div "Bunu açıkla" at bounding box center [369, 218] width 41 height 9
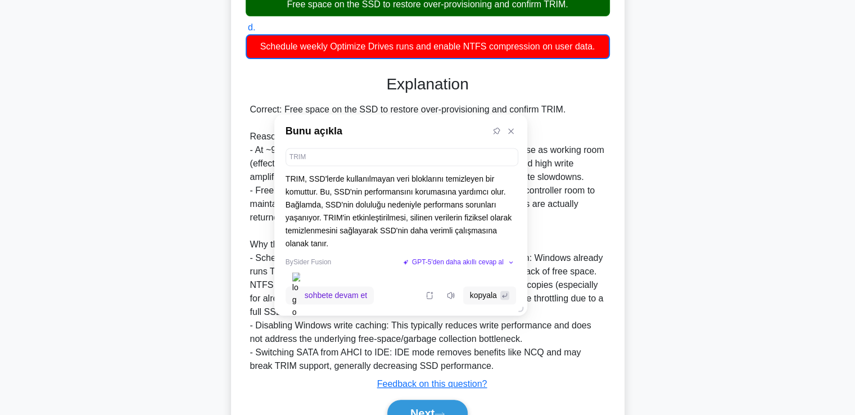
click at [423, 227] on p "TRIM, SSD'lerde kullanılmayan veri bloklarını temizleyen bir komuttur. Bu, SSD'…" at bounding box center [401, 212] width 231 height 78
click at [671, 239] on div "A Windows 11 PC with a nearly full SATA SSD (about 95% capacity) suffers steep …" at bounding box center [428, 141] width 742 height 651
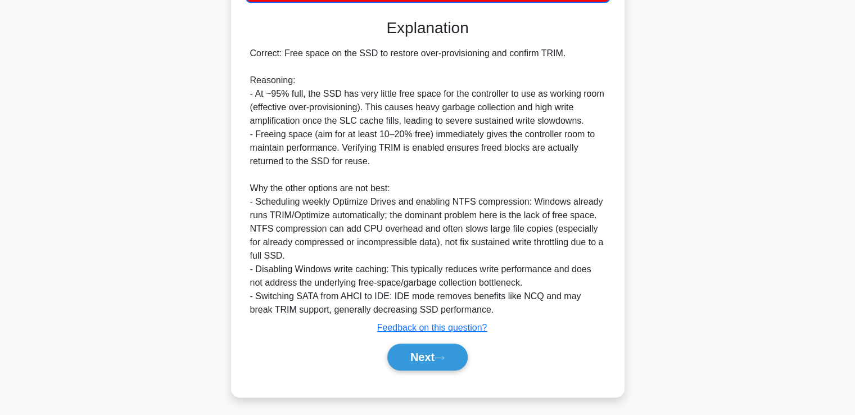
scroll to position [306, 0]
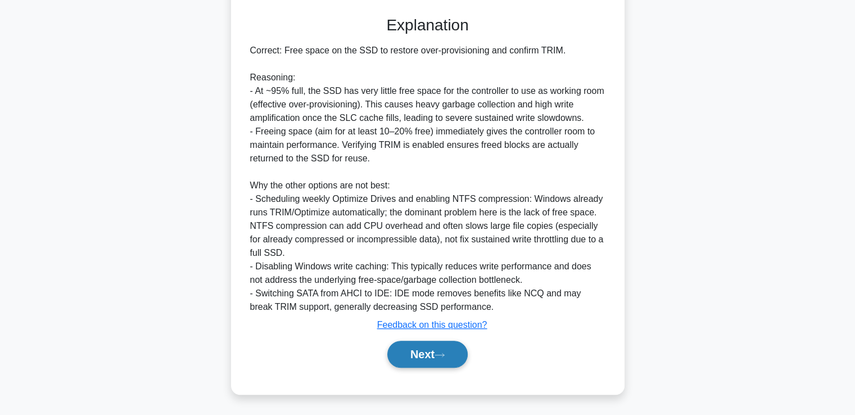
click at [439, 349] on button "Next" at bounding box center [427, 354] width 80 height 27
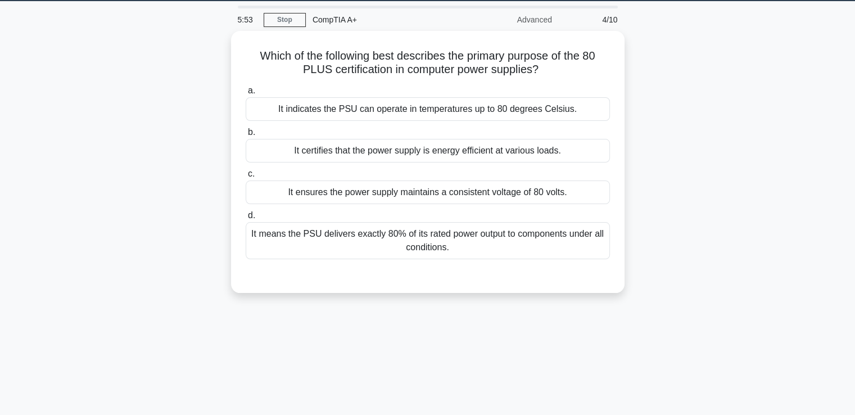
scroll to position [0, 0]
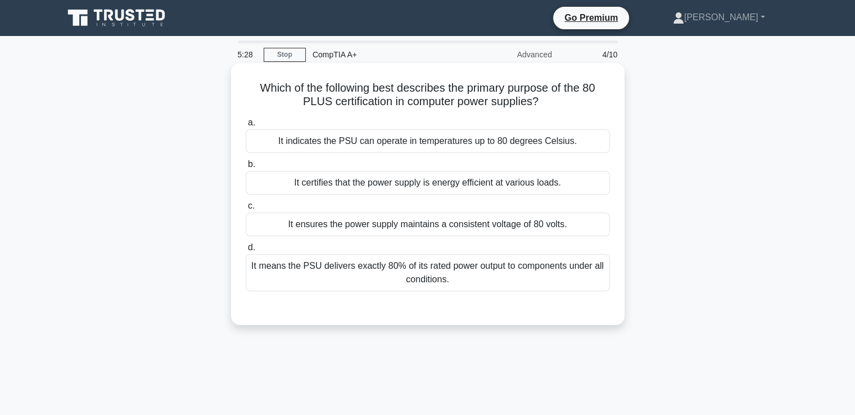
click at [461, 271] on div "It means the PSU delivers exactly 80% of its rated power output to components u…" at bounding box center [428, 272] width 364 height 37
click at [246, 251] on input "d. It means the PSU delivers exactly 80% of its rated power output to component…" at bounding box center [246, 247] width 0 height 7
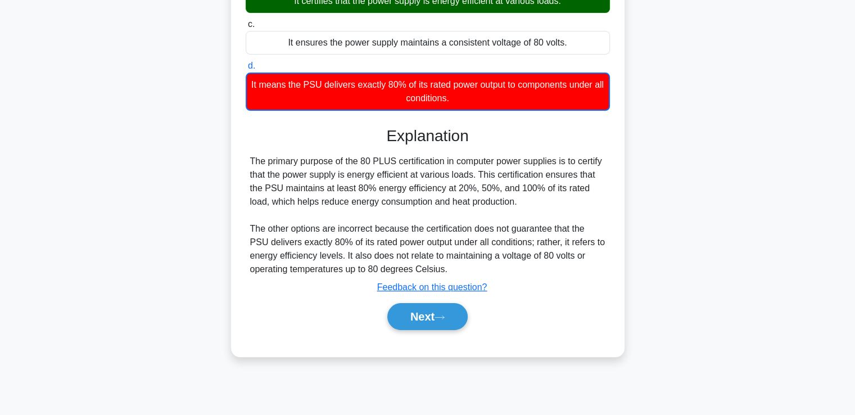
scroll to position [193, 0]
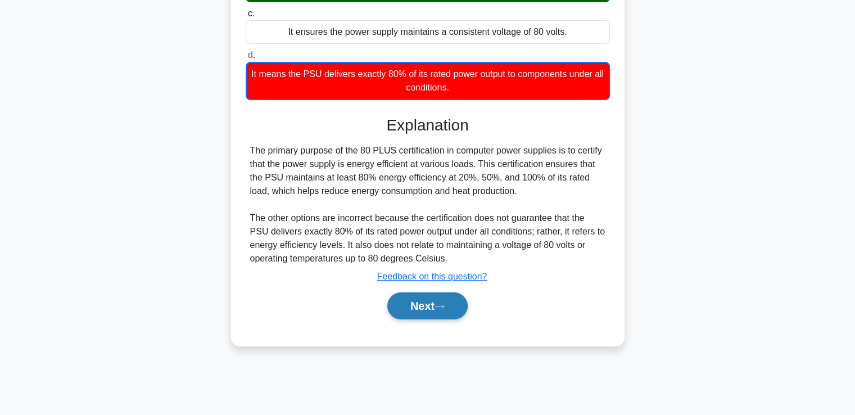
click at [445, 316] on button "Next" at bounding box center [427, 305] width 80 height 27
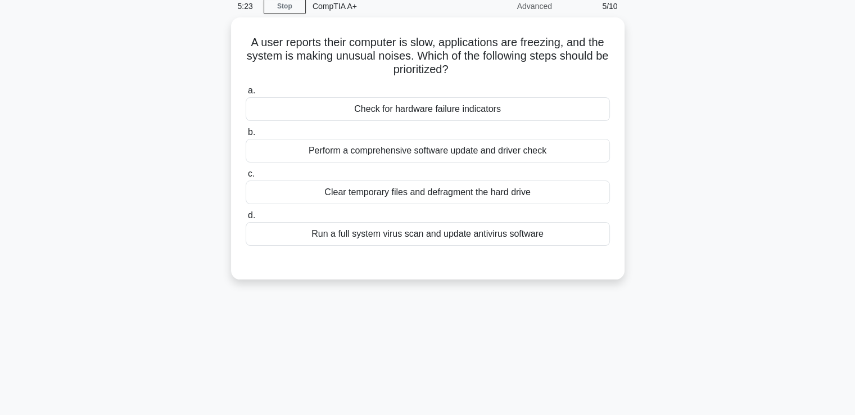
scroll to position [24, 0]
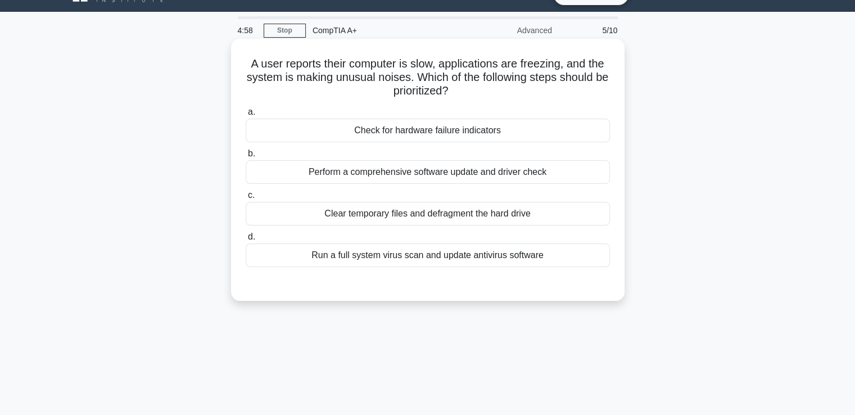
click at [494, 136] on div "Check for hardware failure indicators" at bounding box center [428, 131] width 364 height 24
click at [246, 116] on input "a. Check for hardware failure indicators" at bounding box center [246, 112] width 0 height 7
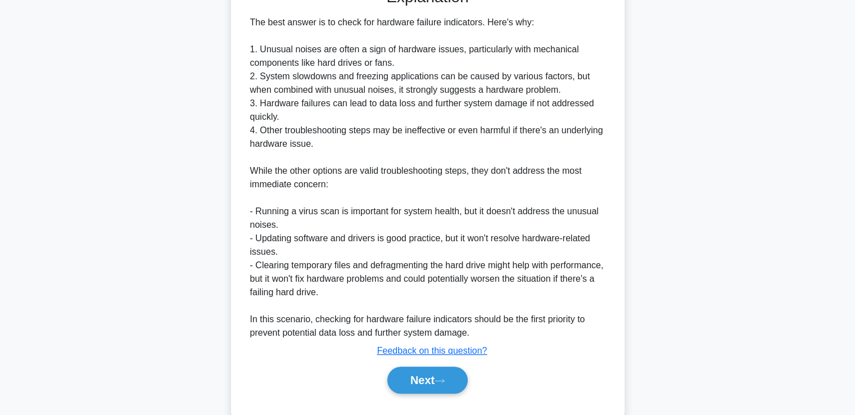
scroll to position [345, 0]
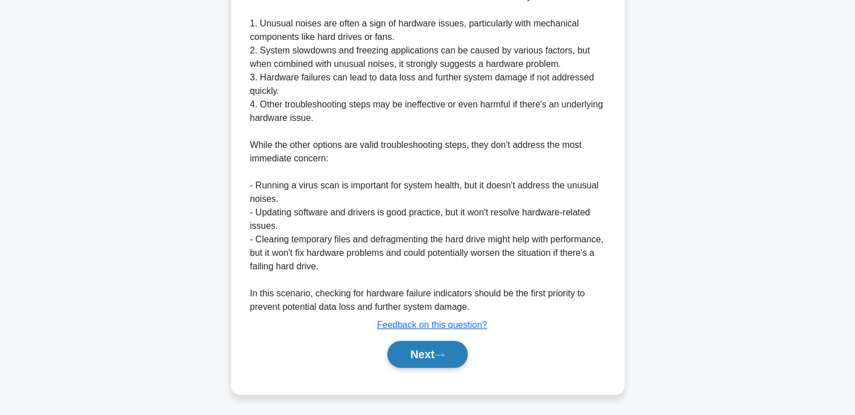
click at [439, 349] on button "Next" at bounding box center [427, 354] width 80 height 27
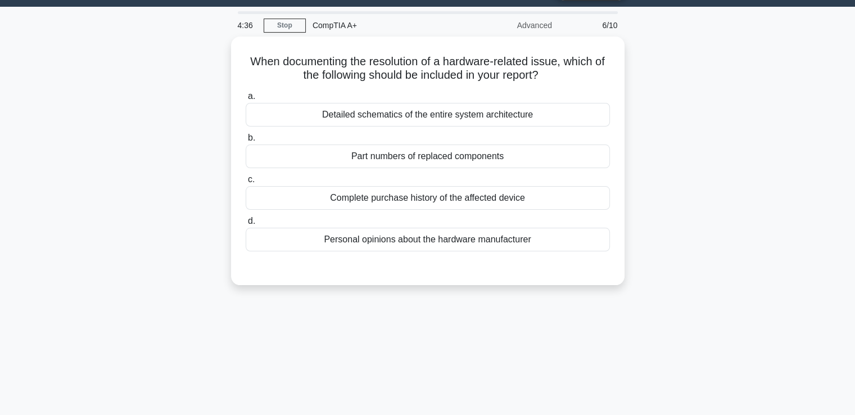
scroll to position [24, 0]
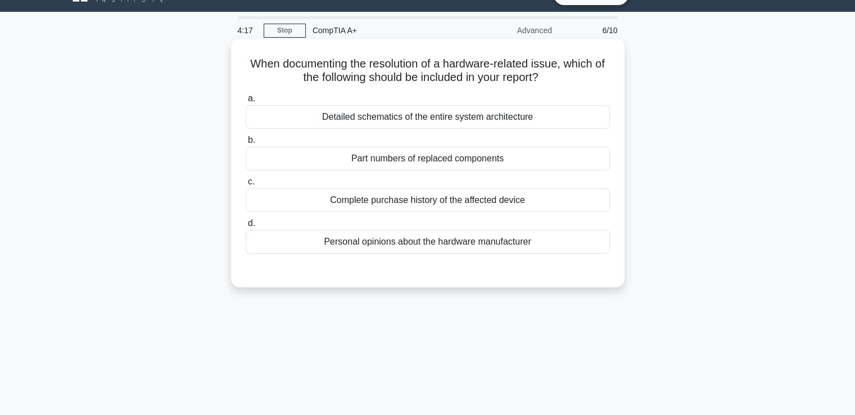
click at [480, 159] on div "Part numbers of replaced components" at bounding box center [428, 159] width 364 height 24
click at [246, 144] on input "b. Part numbers of replaced components" at bounding box center [246, 140] width 0 height 7
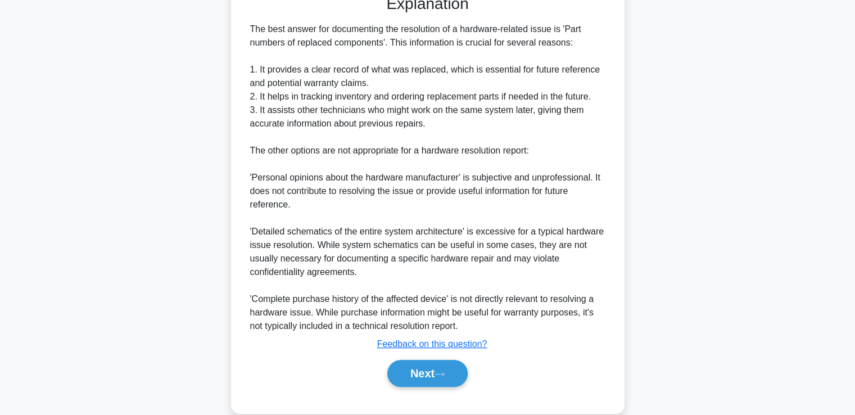
scroll to position [305, 0]
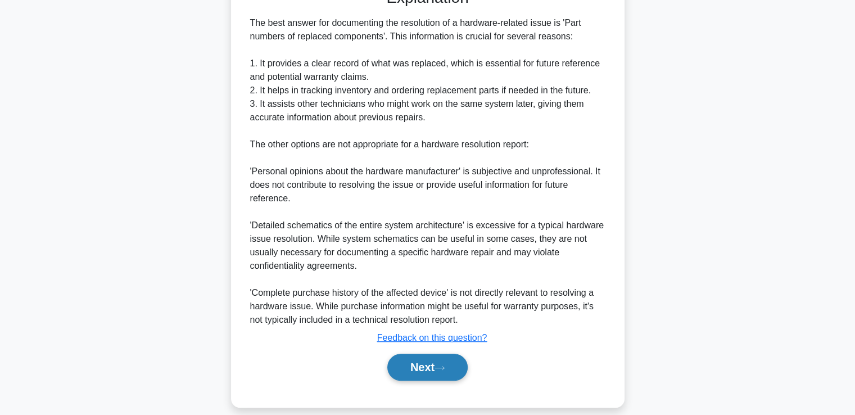
click at [436, 365] on button "Next" at bounding box center [427, 367] width 80 height 27
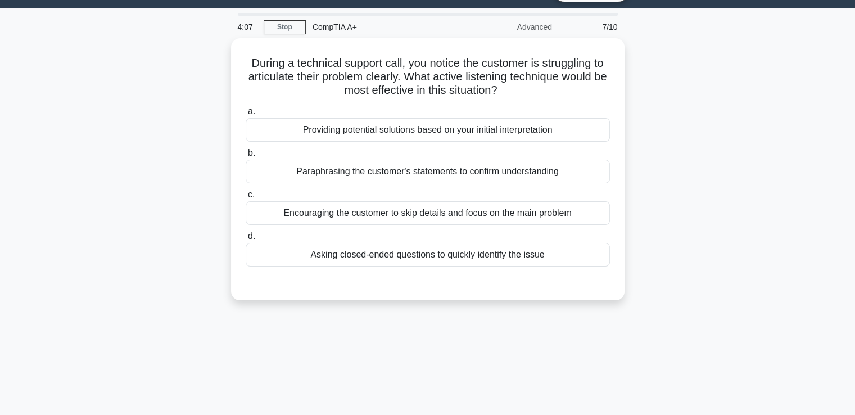
scroll to position [24, 0]
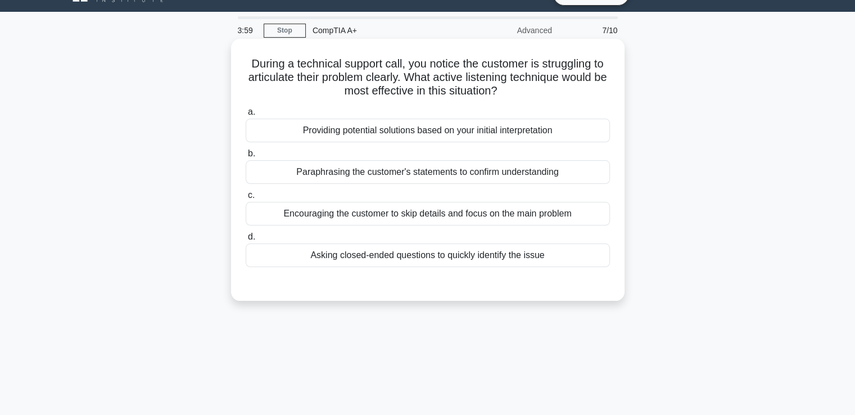
drag, startPoint x: 533, startPoint y: 93, endPoint x: 243, endPoint y: 72, distance: 289.8
click at [243, 72] on div "During a technical support call, you notice the customer is struggling to artic…" at bounding box center [428, 169] width 385 height 253
click at [297, 85] on h5 "During a technical support call, you notice the customer is struggling to artic…" at bounding box center [428, 78] width 367 height 42
drag, startPoint x: 517, startPoint y: 88, endPoint x: 232, endPoint y: 56, distance: 287.5
click at [232, 56] on div "During a technical support call, you notice the customer is struggling to artic…" at bounding box center [428, 170] width 394 height 262
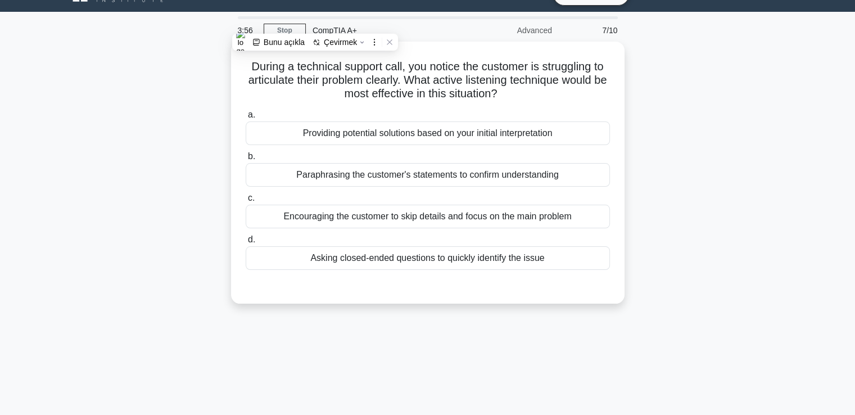
click at [650, 284] on div "During a technical support call, you notice the customer is struggling to artic…" at bounding box center [428, 180] width 742 height 276
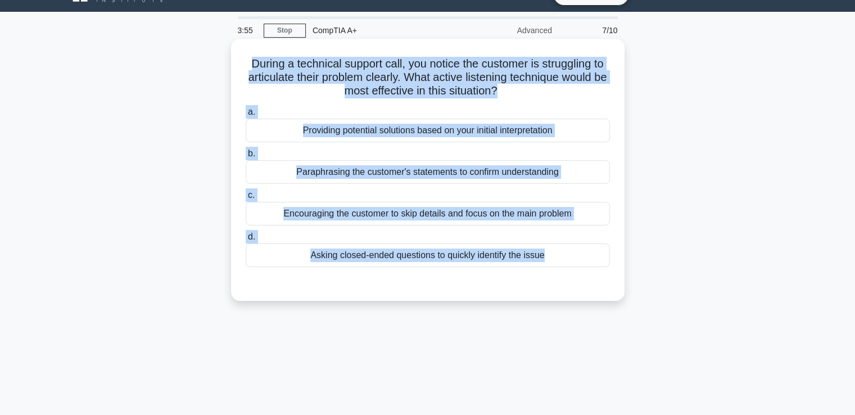
drag, startPoint x: 650, startPoint y: 284, endPoint x: 232, endPoint y: 55, distance: 477.1
click at [232, 55] on div "During a technical support call, you notice the customer is struggling to artic…" at bounding box center [428, 180] width 742 height 276
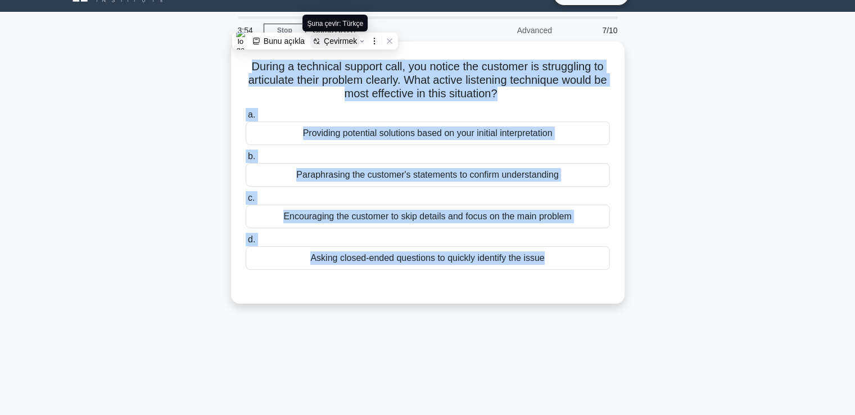
click at [330, 40] on div "Çevirmek" at bounding box center [340, 41] width 33 height 9
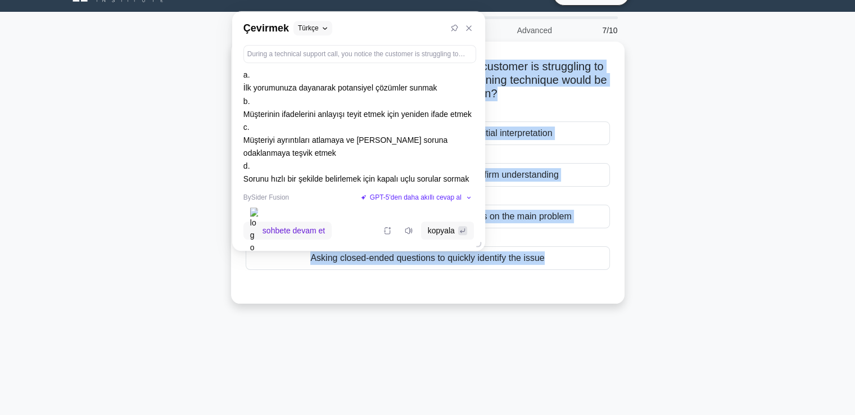
scroll to position [56, 0]
click at [722, 184] on div "During a technical support call, you notice the customer is struggling to artic…" at bounding box center [428, 180] width 742 height 276
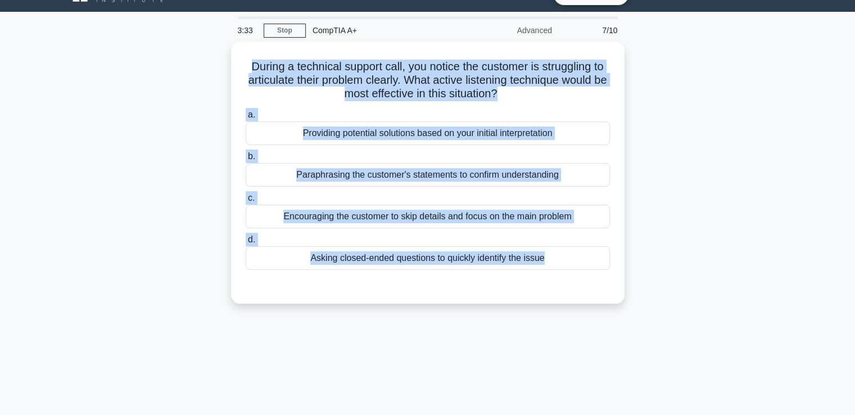
click at [183, 193] on div "During a technical support call, you notice the customer is struggling to artic…" at bounding box center [428, 180] width 742 height 276
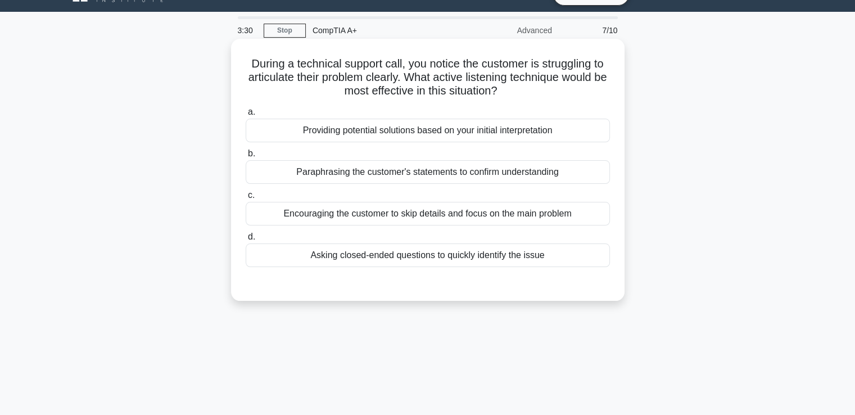
click at [398, 255] on div "Asking closed-ended questions to quickly identify the issue" at bounding box center [428, 255] width 364 height 24
click at [246, 241] on input "d. Asking closed-ended questions to quickly identify the issue" at bounding box center [246, 236] width 0 height 7
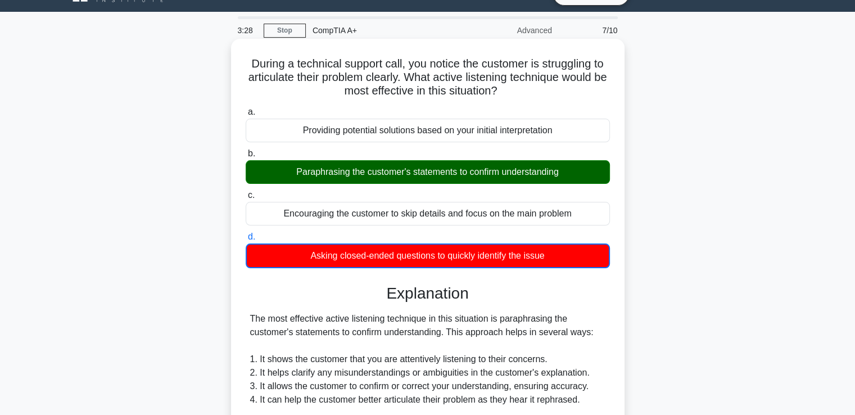
drag, startPoint x: 598, startPoint y: 173, endPoint x: 273, endPoint y: 170, distance: 325.6
click at [273, 170] on div "Paraphrasing the customer's statements to confirm understanding" at bounding box center [428, 172] width 364 height 24
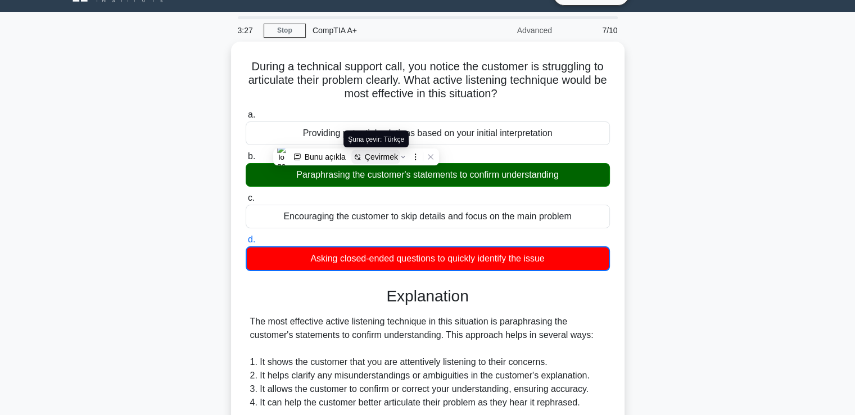
click at [373, 157] on div "Çevirmek" at bounding box center [381, 156] width 33 height 9
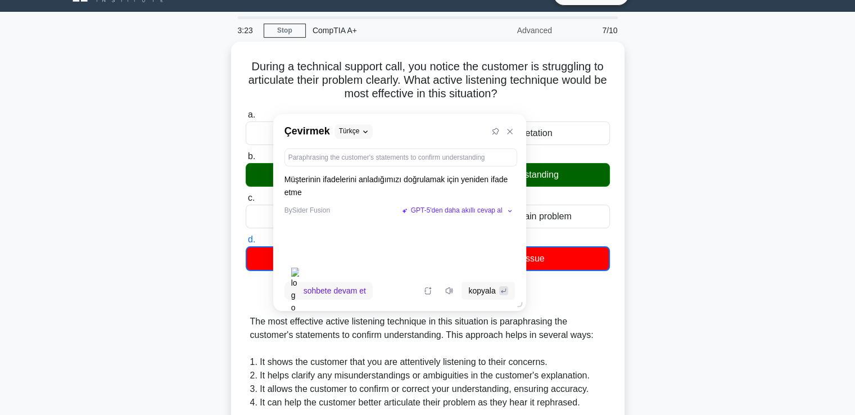
click at [651, 202] on div "During a technical support call, you notice the customer is struggling to artic…" at bounding box center [428, 374] width 742 height 664
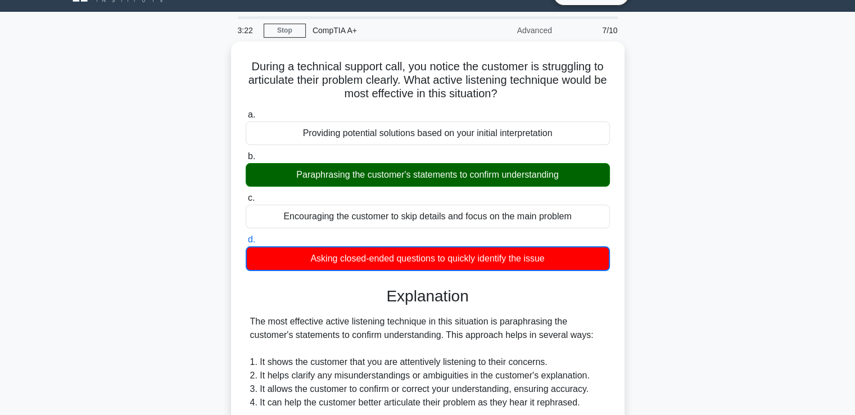
click at [651, 202] on div "During a technical support call, you notice the customer is struggling to artic…" at bounding box center [428, 374] width 742 height 664
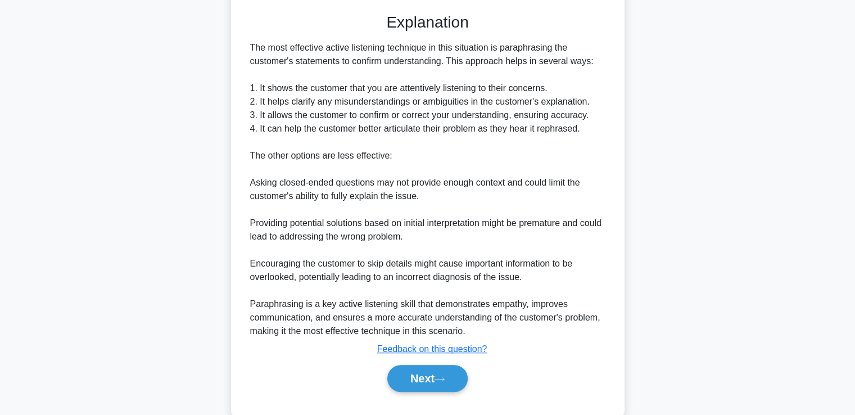
scroll to position [263, 0]
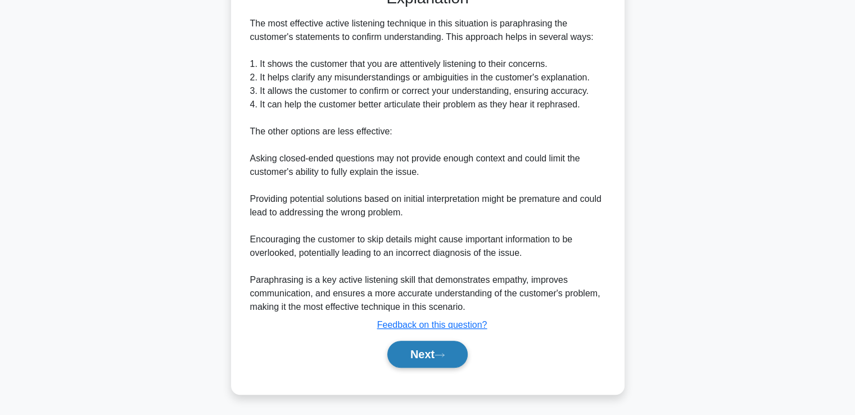
click at [426, 357] on button "Next" at bounding box center [427, 354] width 80 height 27
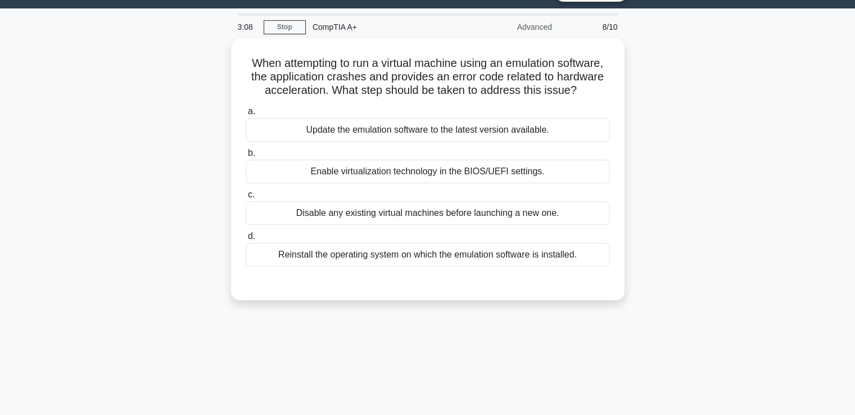
scroll to position [24, 0]
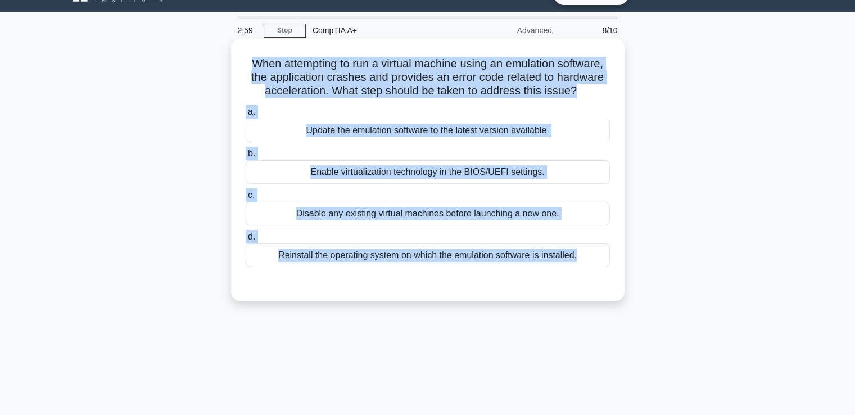
drag, startPoint x: 630, startPoint y: 241, endPoint x: 236, endPoint y: 57, distance: 434.7
click at [236, 57] on div "When attempting to run a virtual machine using an emulation software, the appli…" at bounding box center [428, 180] width 742 height 276
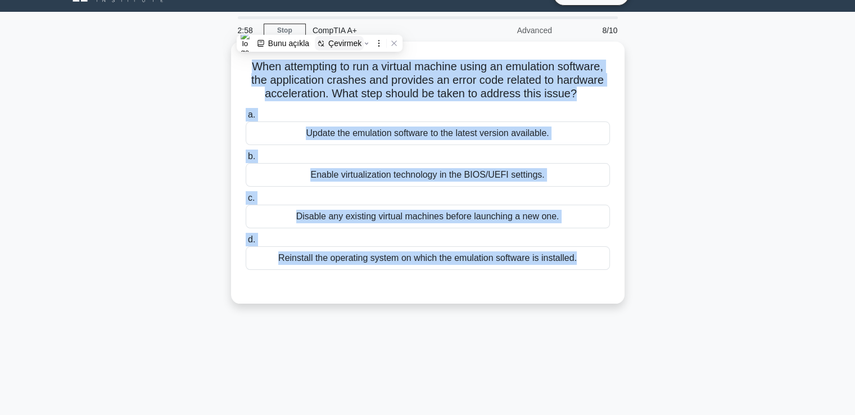
click at [348, 39] on div "Çevirmek" at bounding box center [344, 43] width 33 height 9
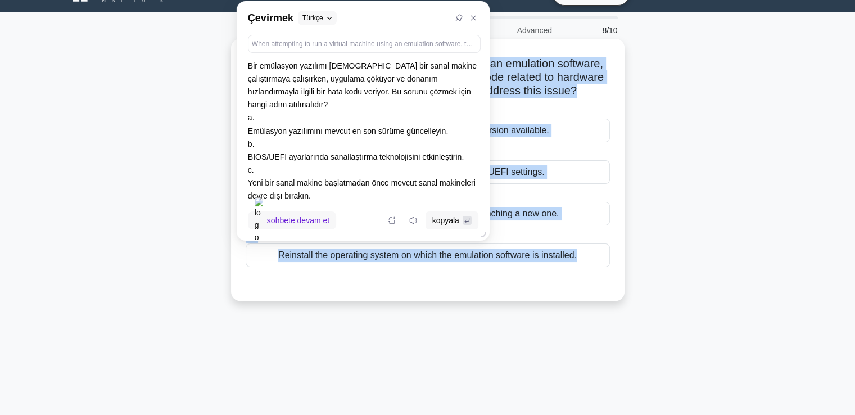
click at [616, 100] on div "When attempting to run a virtual machine using an emulation software, the appli…" at bounding box center [428, 169] width 385 height 253
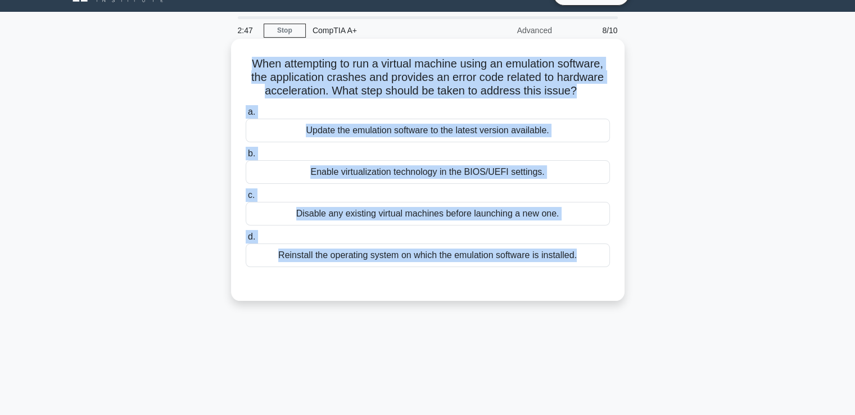
click at [619, 100] on div "When attempting to run a virtual machine using an emulation software, the appli…" at bounding box center [428, 169] width 385 height 253
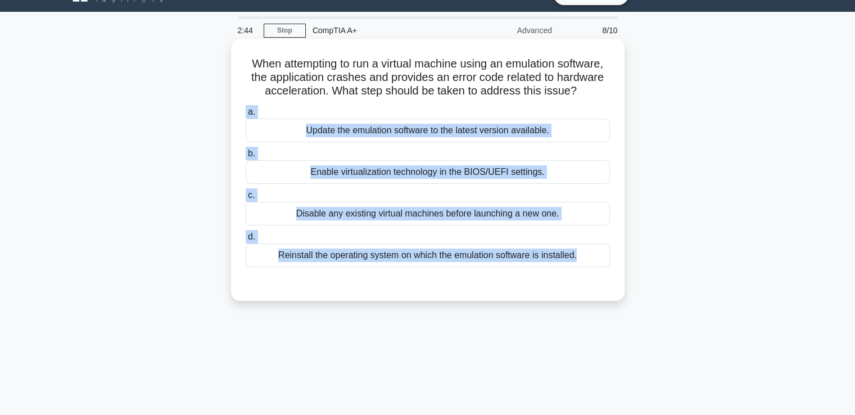
drag, startPoint x: 625, startPoint y: 288, endPoint x: 234, endPoint y: 106, distance: 431.5
click at [234, 106] on div "When attempting to run a virtual machine using an emulation software, the appli…" at bounding box center [428, 180] width 742 height 276
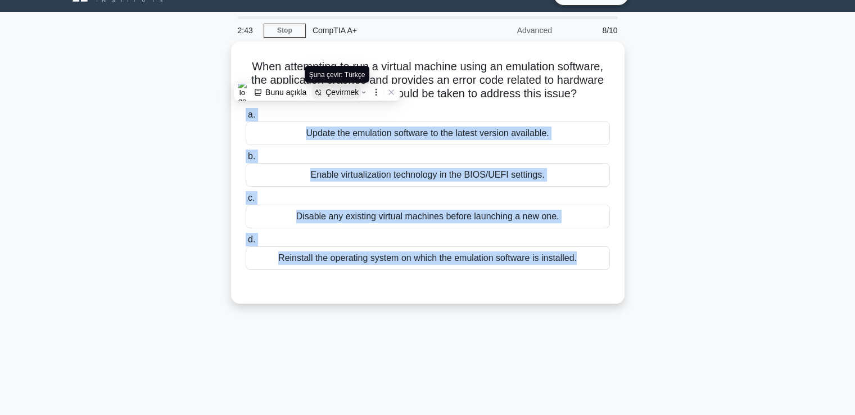
click at [319, 91] on icon at bounding box center [318, 92] width 8 height 8
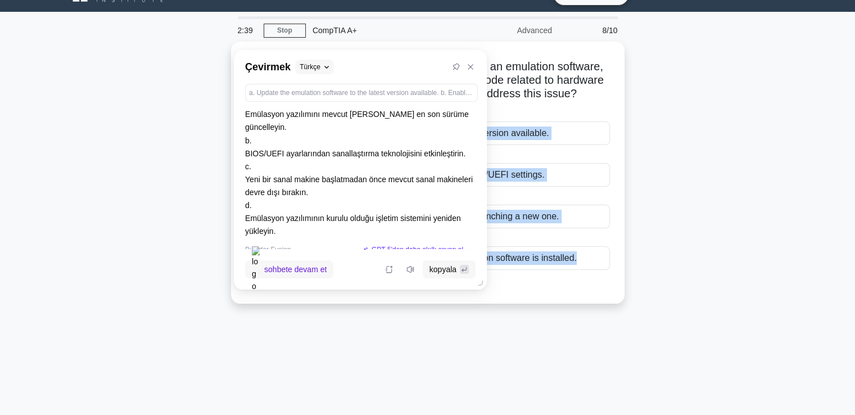
scroll to position [13, 0]
click at [731, 203] on div "When attempting to run a virtual machine using an emulation software, the appli…" at bounding box center [428, 180] width 742 height 276
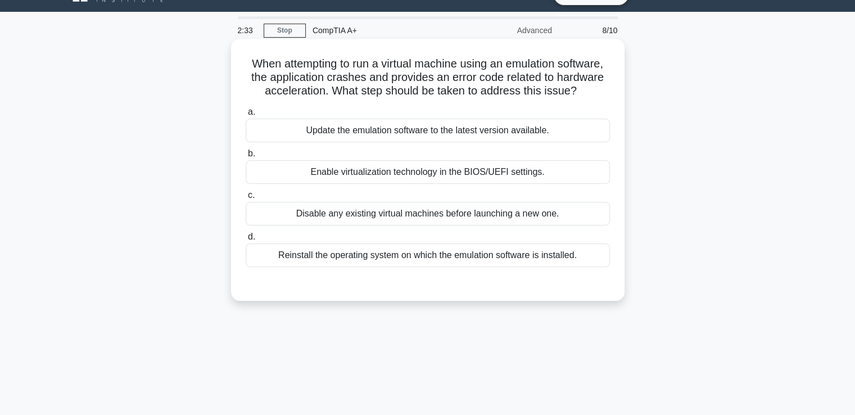
click at [563, 178] on div "Enable virtualization technology in the BIOS/UEFI settings." at bounding box center [428, 172] width 364 height 24
click at [246, 157] on input "b. Enable virtualization technology in the BIOS/UEFI settings." at bounding box center [246, 153] width 0 height 7
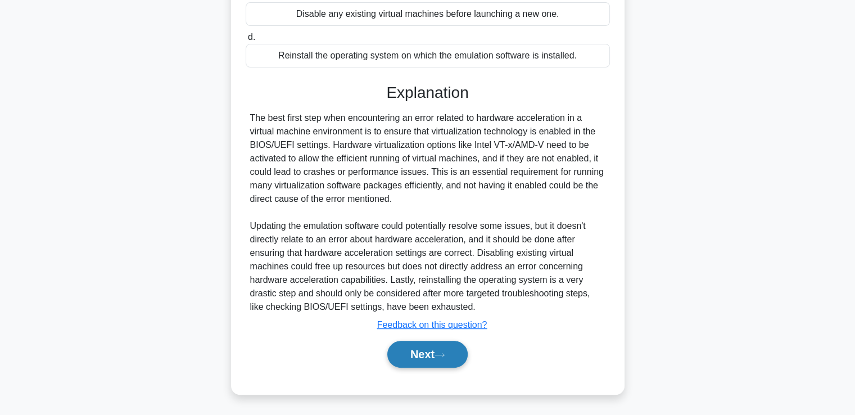
click at [453, 359] on button "Next" at bounding box center [427, 354] width 80 height 27
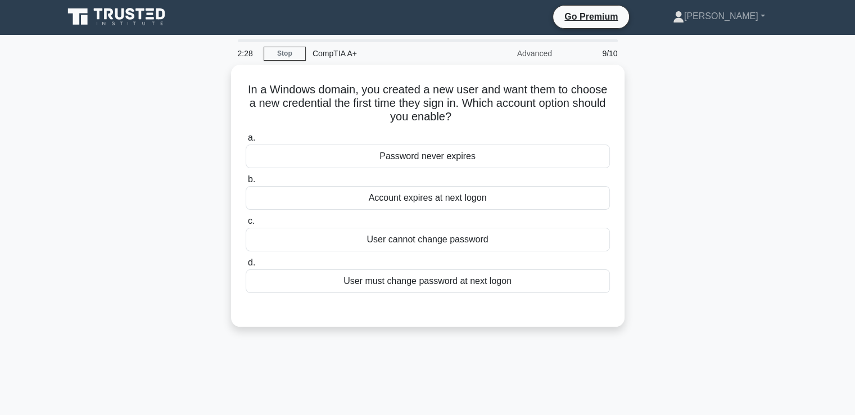
scroll to position [0, 0]
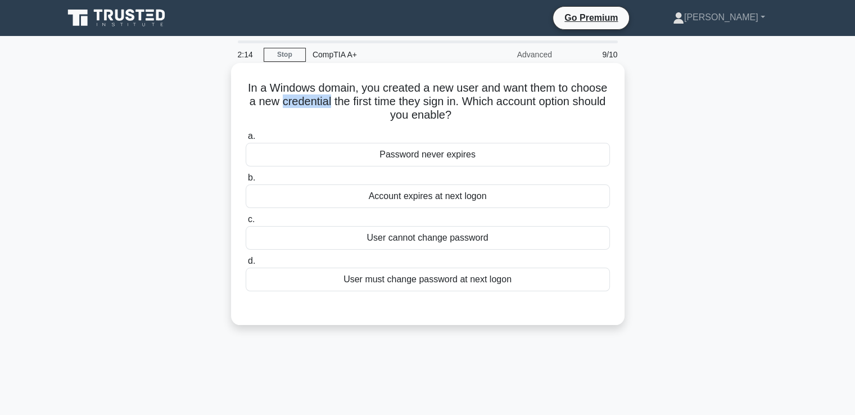
drag, startPoint x: 333, startPoint y: 102, endPoint x: 384, endPoint y: 105, distance: 51.3
click at [384, 105] on h5 "In a Windows domain, you created a new user and want them to choose a new crede…" at bounding box center [428, 102] width 367 height 42
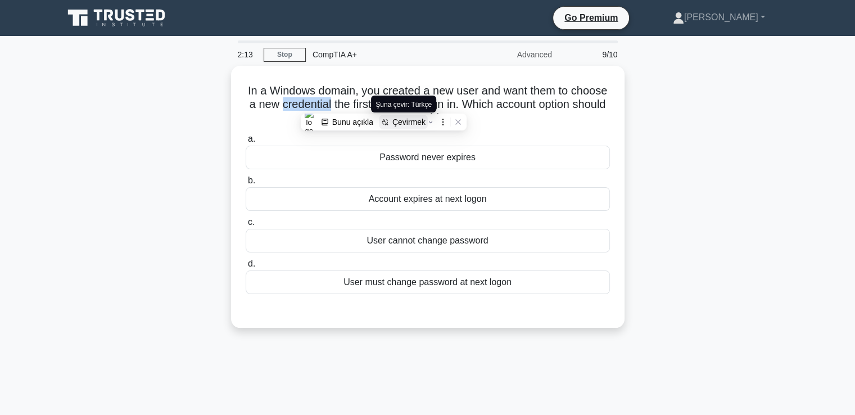
click at [410, 120] on div "Çevirmek" at bounding box center [408, 122] width 33 height 9
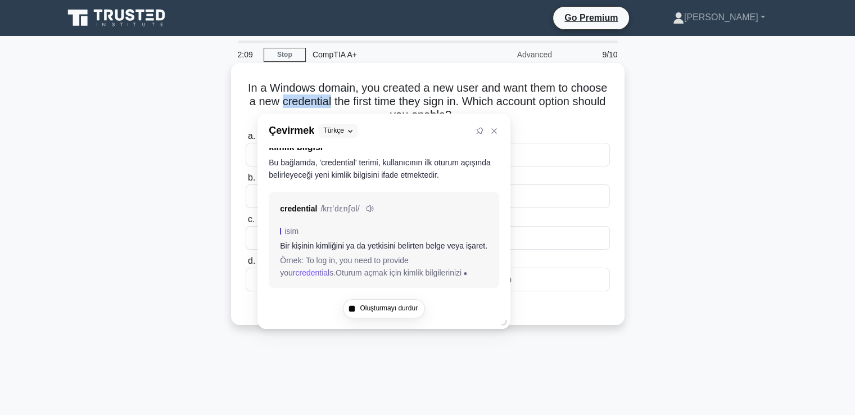
scroll to position [32, 0]
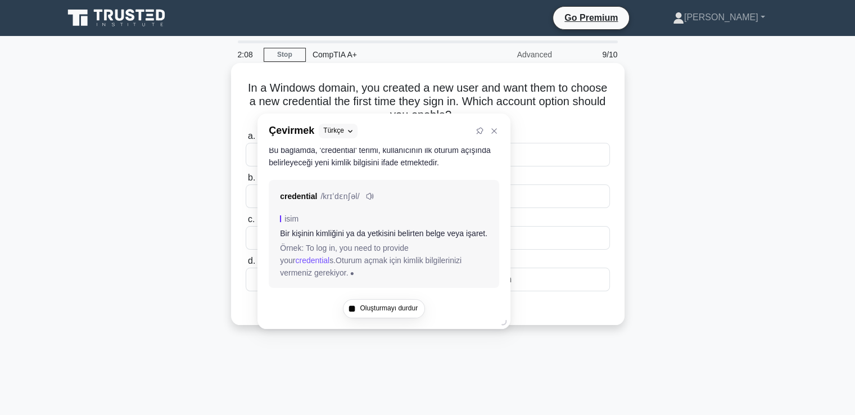
click at [538, 114] on h5 "In a Windows domain, you created a new user and want them to choose a new crede…" at bounding box center [428, 102] width 367 height 42
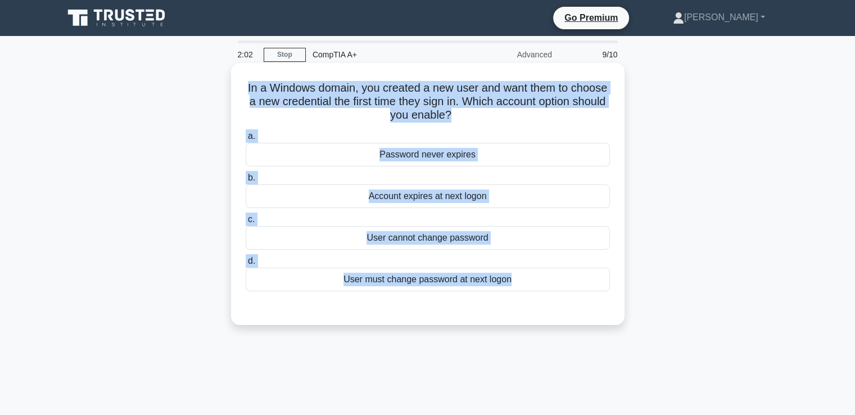
drag, startPoint x: 641, startPoint y: 294, endPoint x: 231, endPoint y: 90, distance: 458.2
click at [231, 90] on div "In a Windows domain, you created a new user and want them to choose a new crede…" at bounding box center [428, 204] width 742 height 276
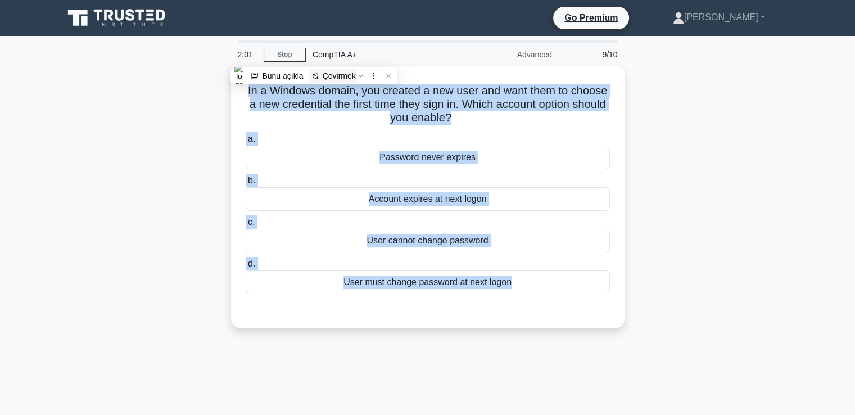
click at [337, 79] on div "Çevirmek" at bounding box center [339, 75] width 33 height 9
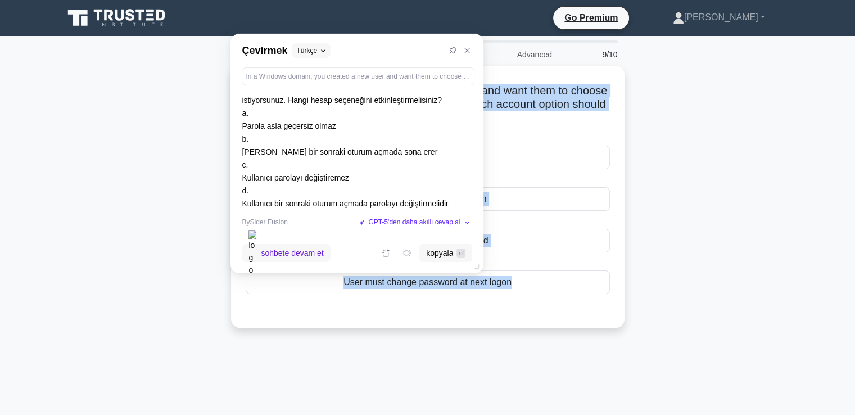
scroll to position [26, 0]
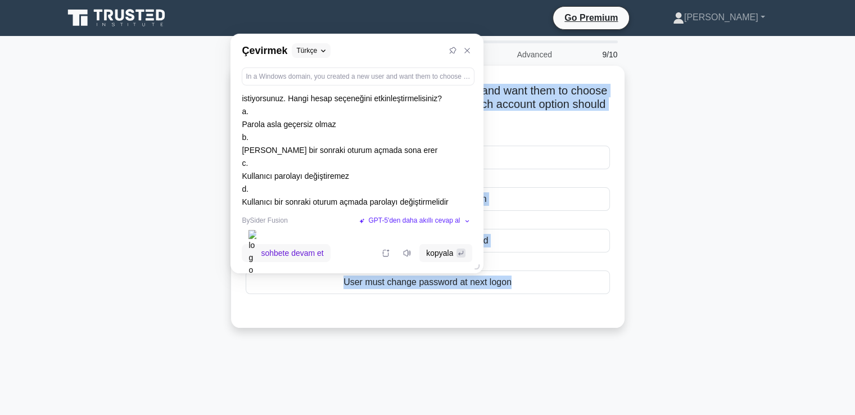
click at [766, 174] on div "In a Windows domain, you created a new user and want them to choose a new crede…" at bounding box center [428, 204] width 742 height 276
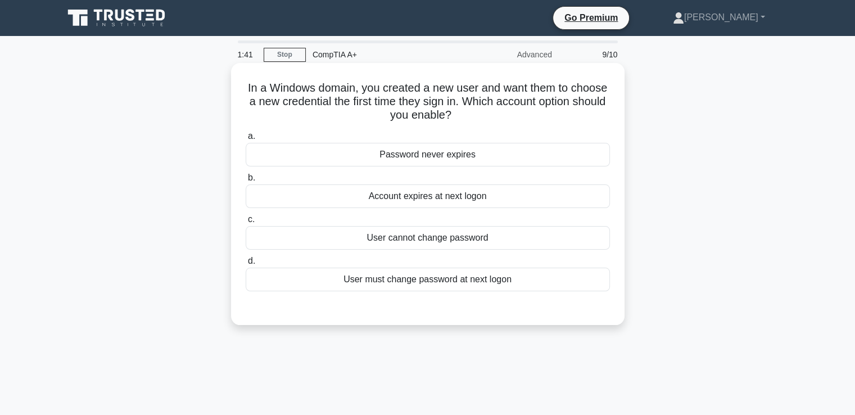
click at [414, 204] on div "Account expires at next logon" at bounding box center [428, 196] width 364 height 24
click at [246, 182] on input "b. Account expires at next logon" at bounding box center [246, 177] width 0 height 7
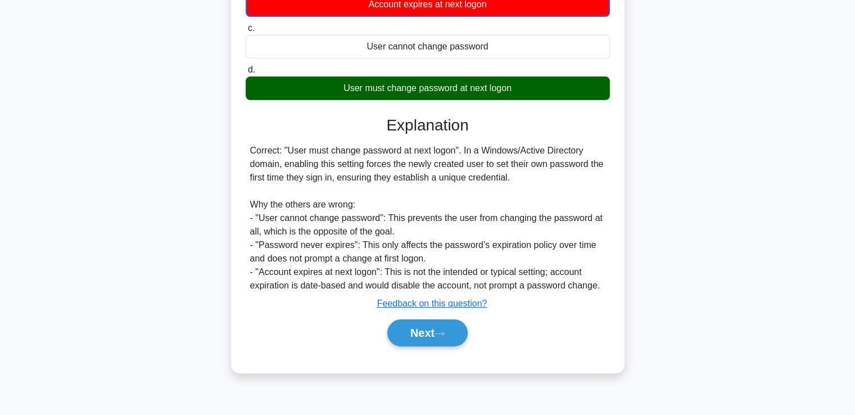
scroll to position [193, 0]
click at [421, 337] on button "Next" at bounding box center [427, 332] width 80 height 27
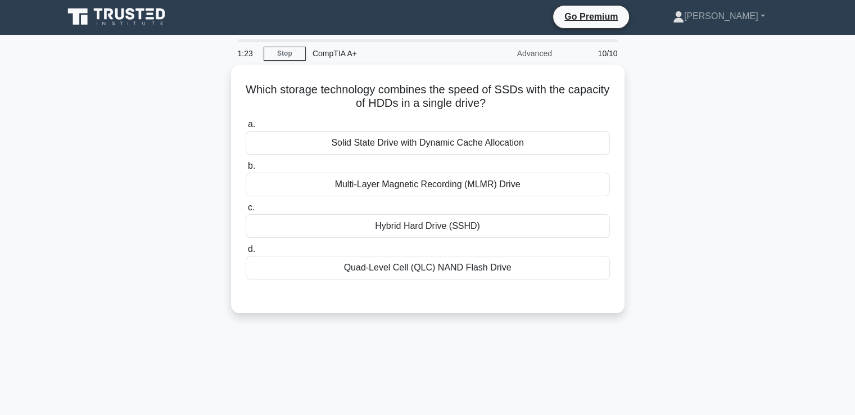
scroll to position [0, 0]
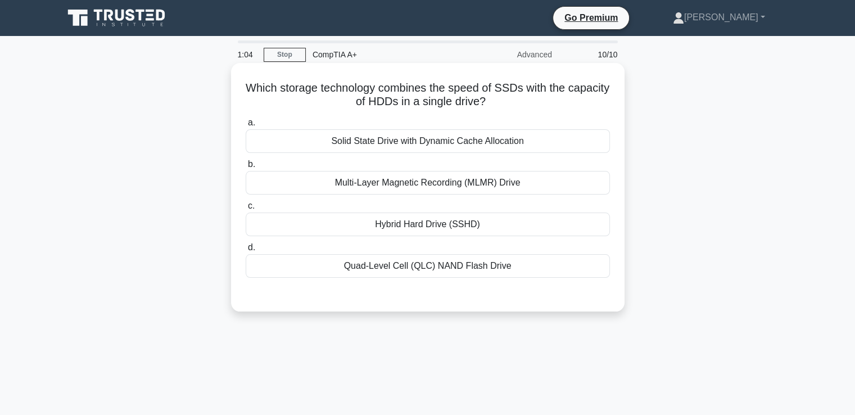
click at [459, 230] on div "Hybrid Hard Drive (SSHD)" at bounding box center [428, 225] width 364 height 24
click at [246, 210] on input "c. Hybrid Hard Drive (SSHD)" at bounding box center [246, 205] width 0 height 7
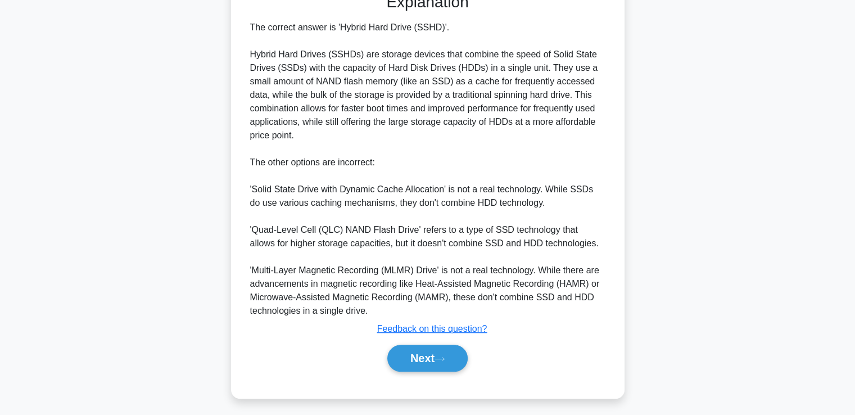
scroll to position [305, 0]
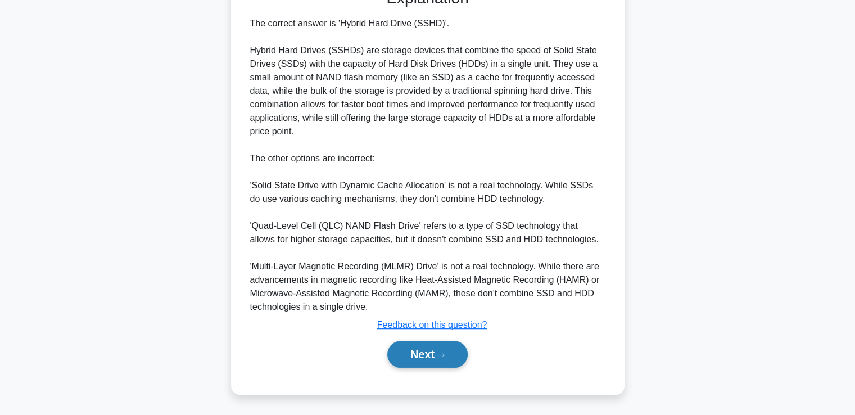
click at [443, 355] on icon at bounding box center [440, 355] width 10 height 6
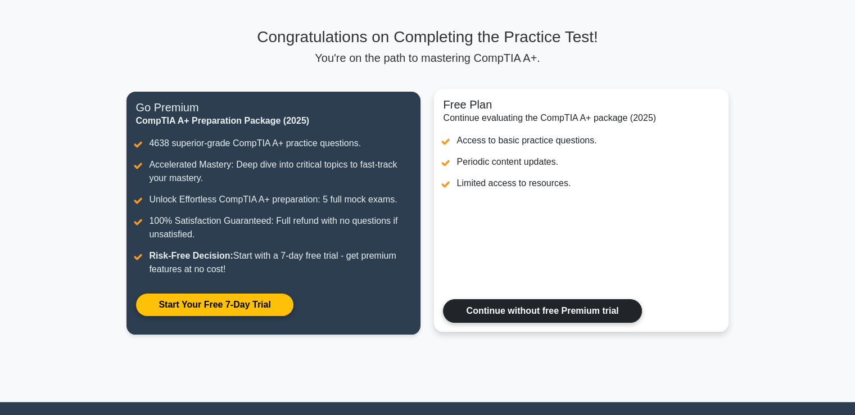
scroll to position [61, 0]
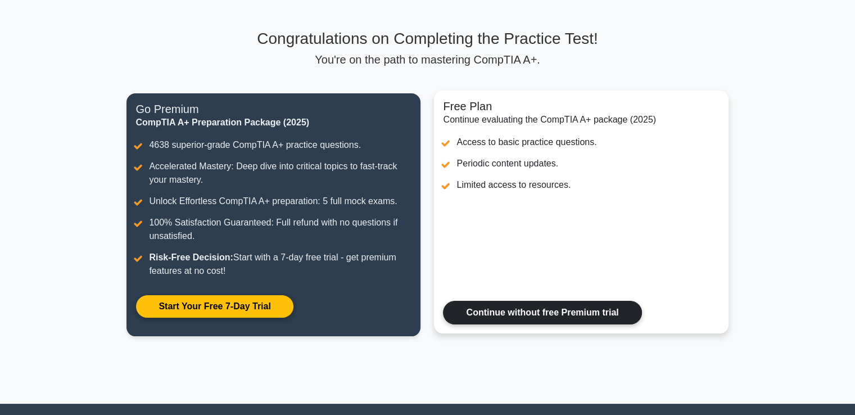
click at [510, 313] on link "Continue without free Premium trial" at bounding box center [542, 313] width 198 height 24
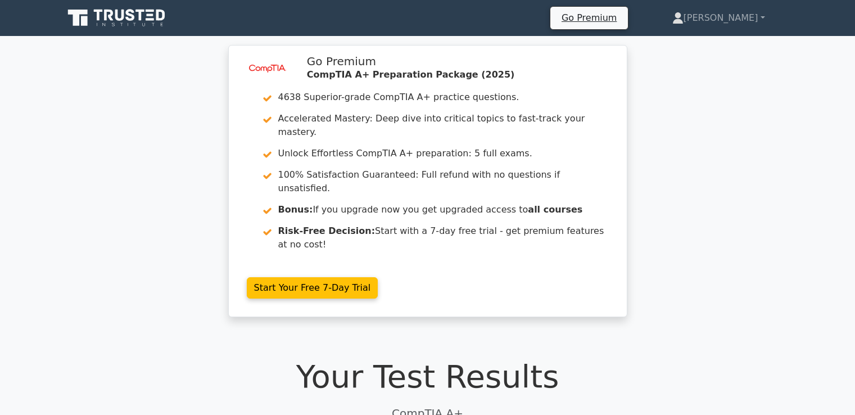
scroll to position [450, 0]
